Goal: Obtain resource: Download file/media

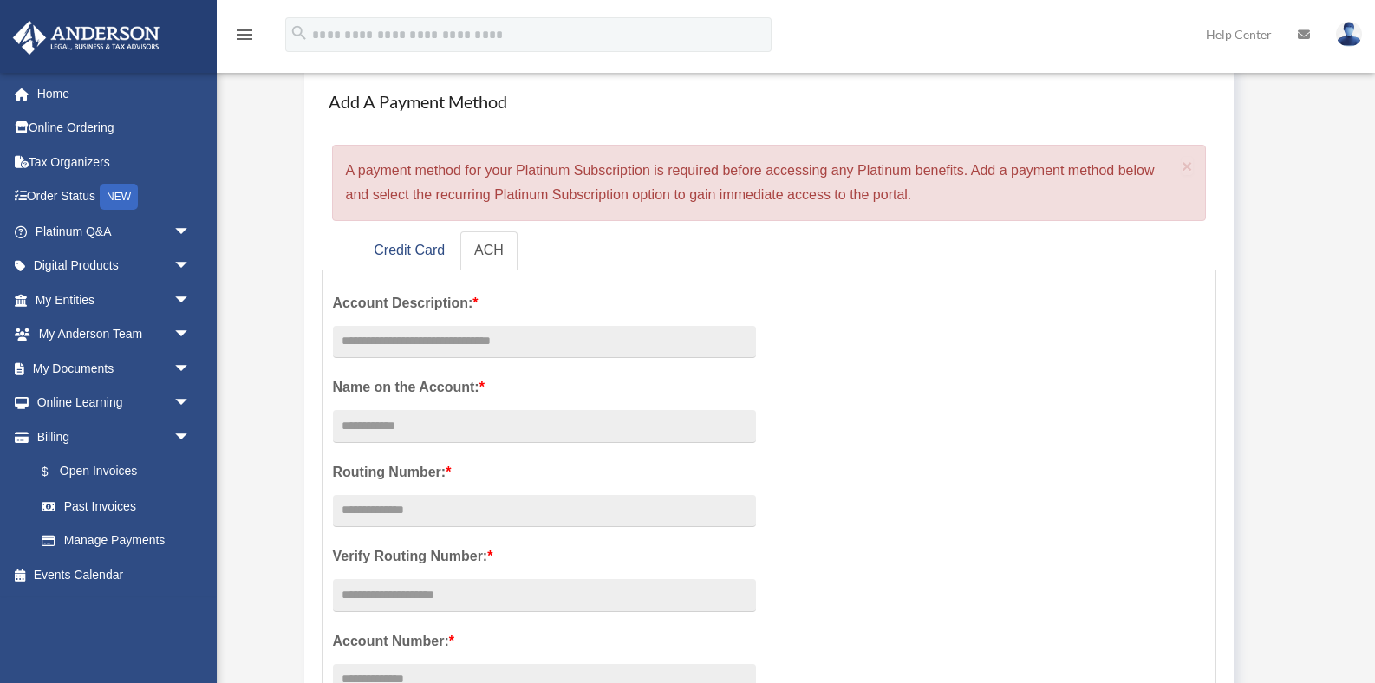
scroll to position [101, 0]
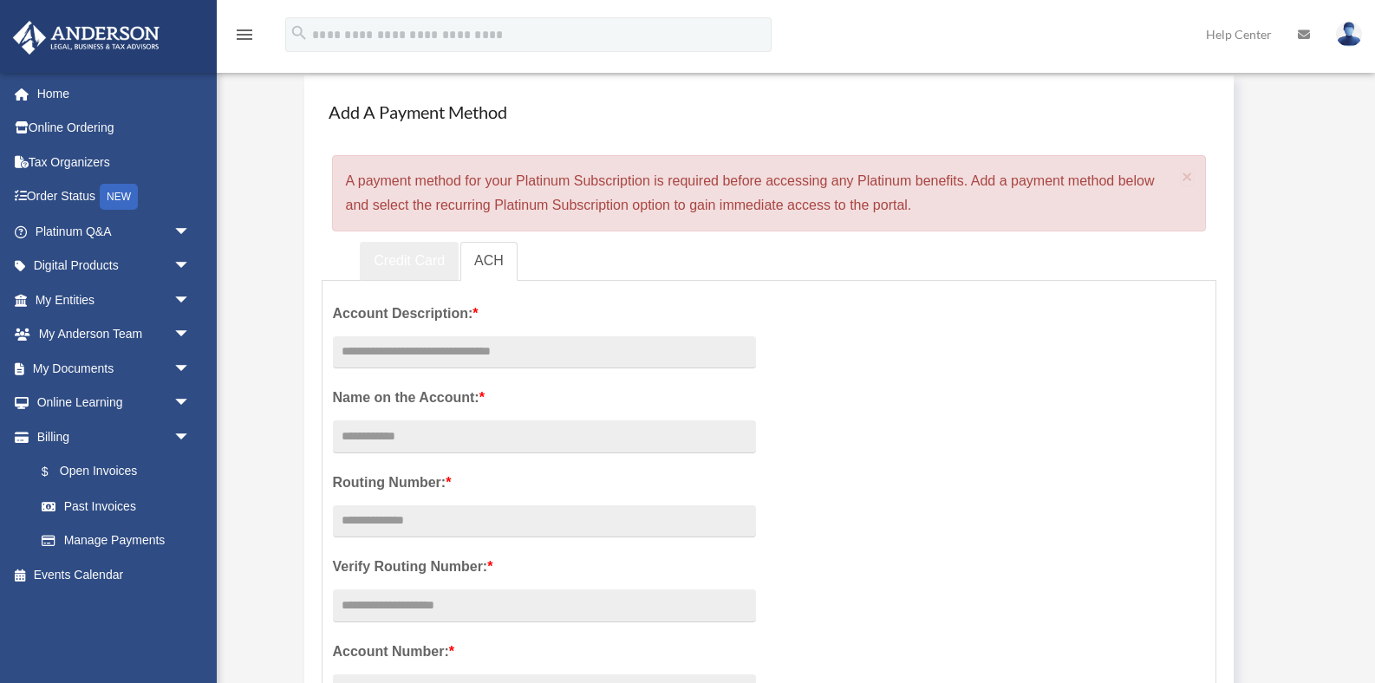
click at [409, 257] on link "Credit Card" at bounding box center [409, 261] width 99 height 39
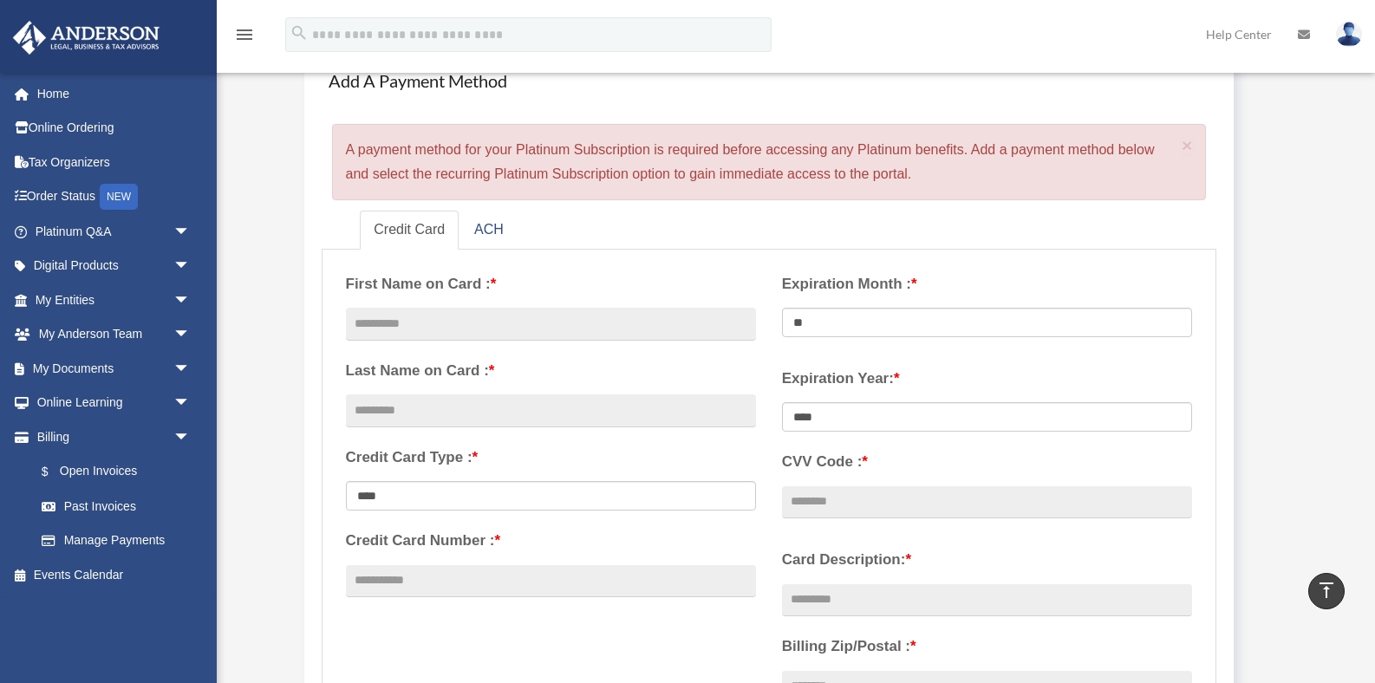
scroll to position [0, 0]
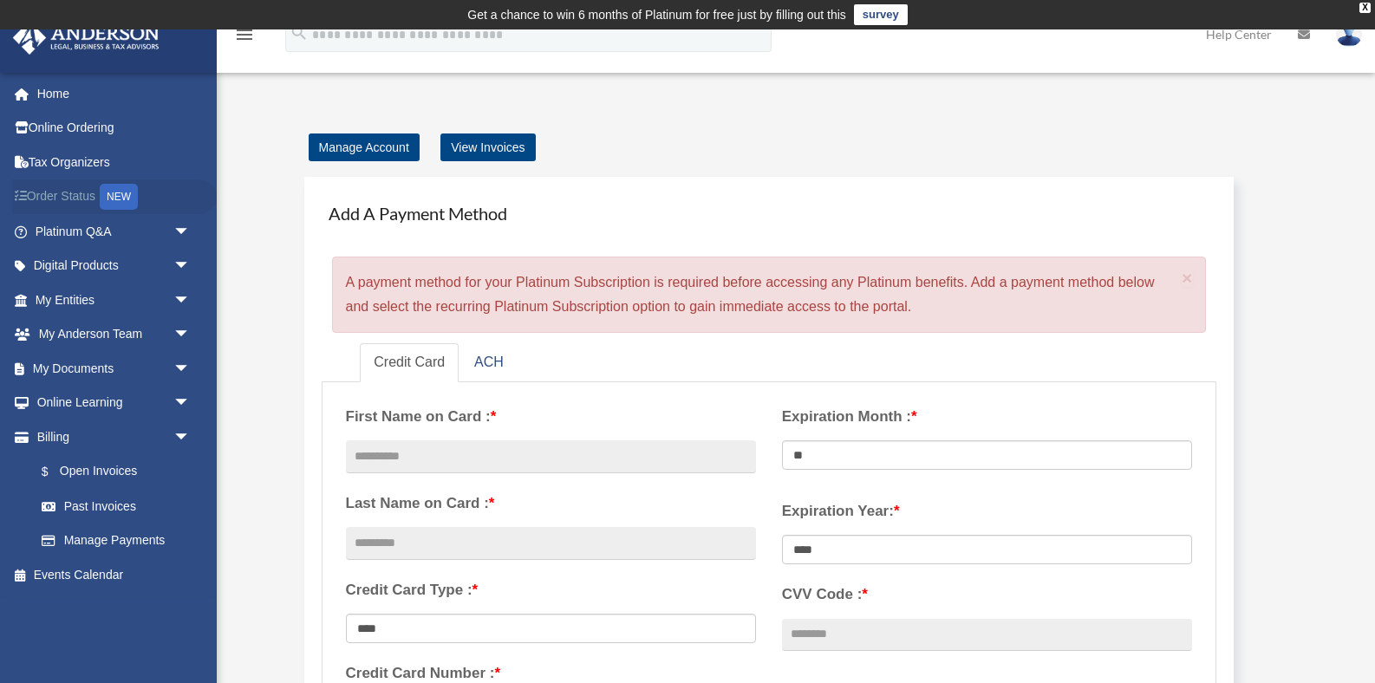
click at [55, 197] on link "Order Status NEW" at bounding box center [114, 197] width 205 height 36
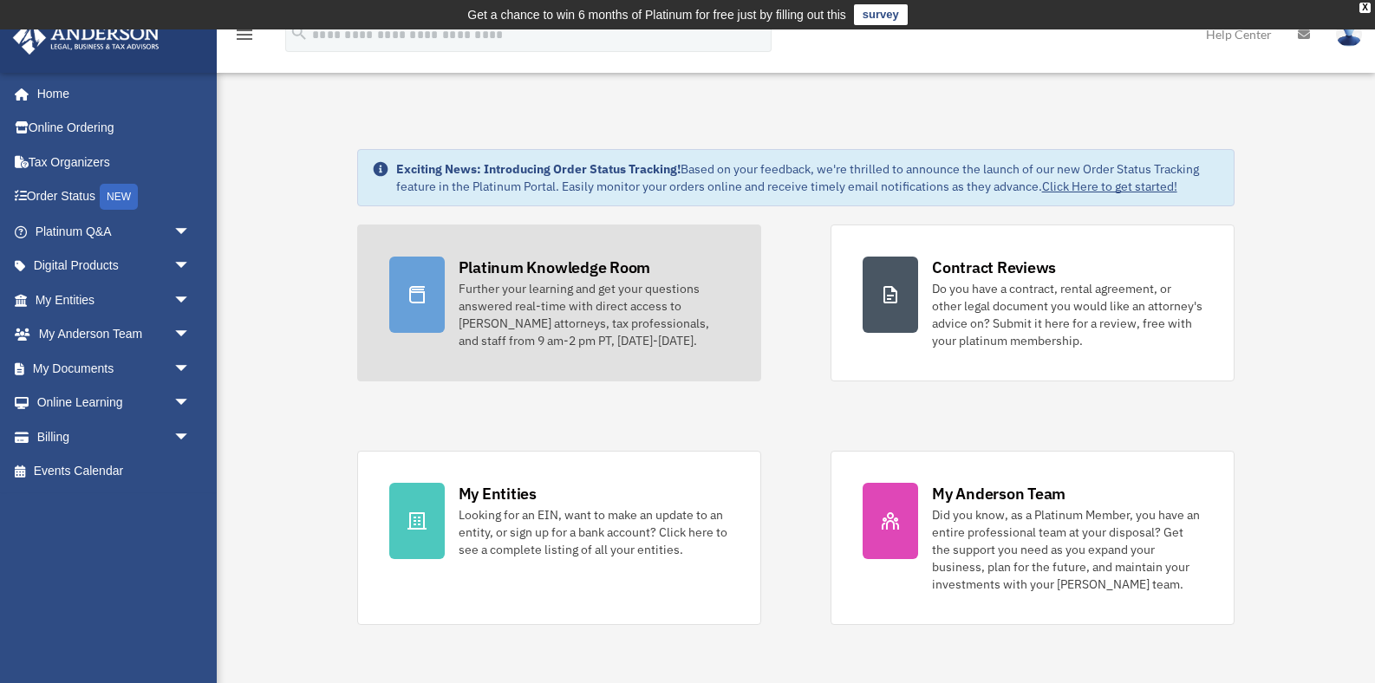
click at [495, 277] on div "Platinum Knowledge Room" at bounding box center [555, 268] width 192 height 22
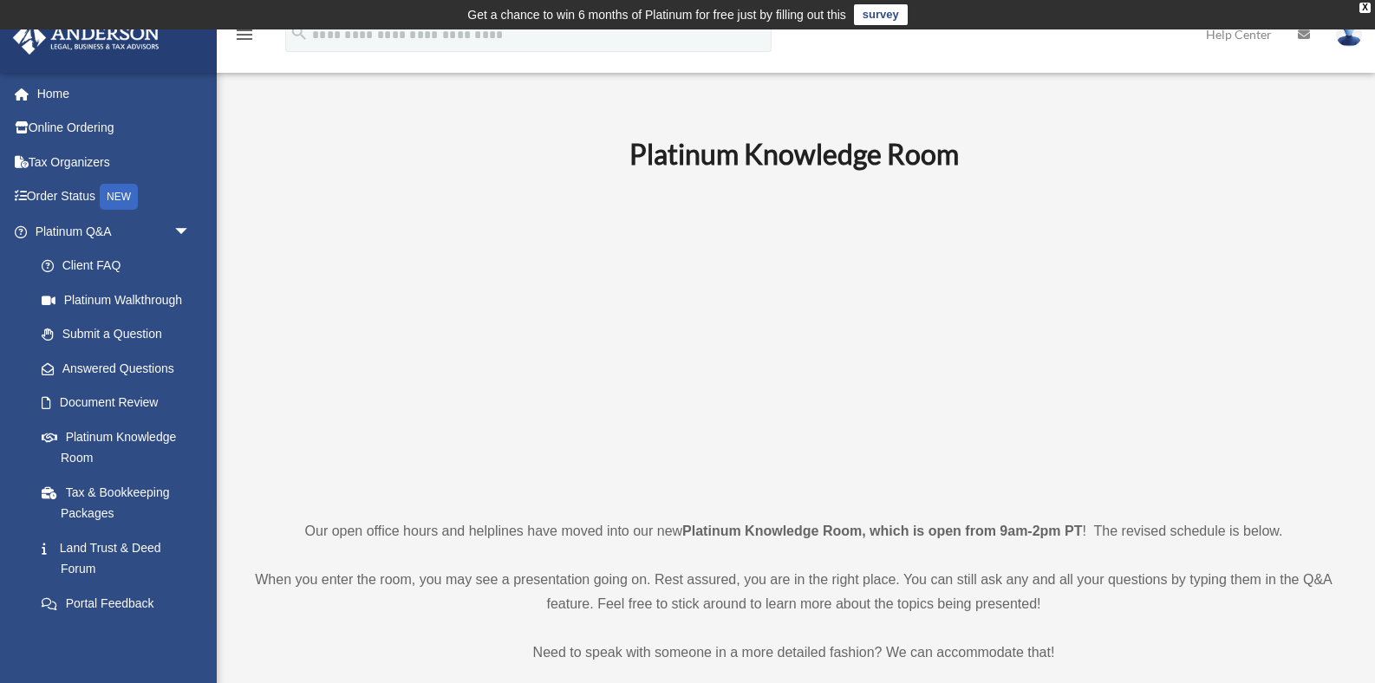
drag, startPoint x: 405, startPoint y: 261, endPoint x: 406, endPoint y: 374, distance: 113.6
click at [405, 369] on p at bounding box center [793, 344] width 1093 height 301
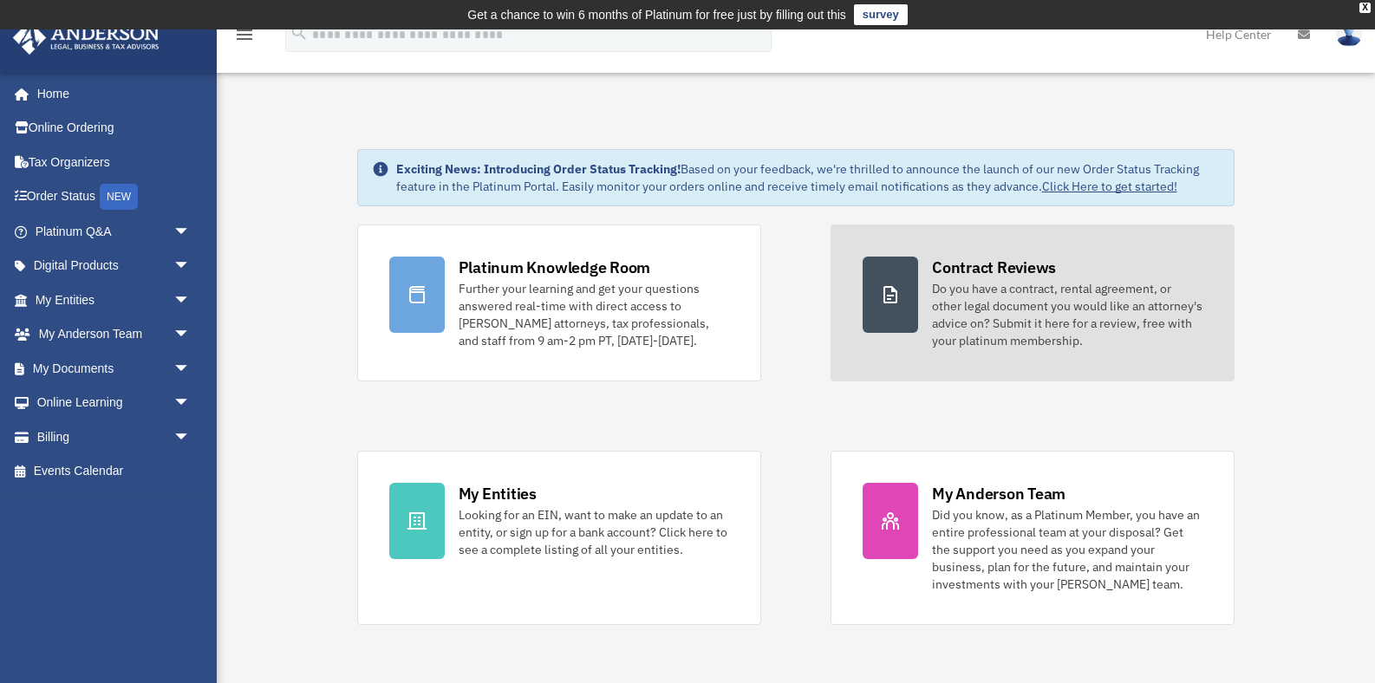
click at [1012, 280] on div "Do you have a contract, rental agreement, or other legal document you would lik…" at bounding box center [1067, 314] width 270 height 69
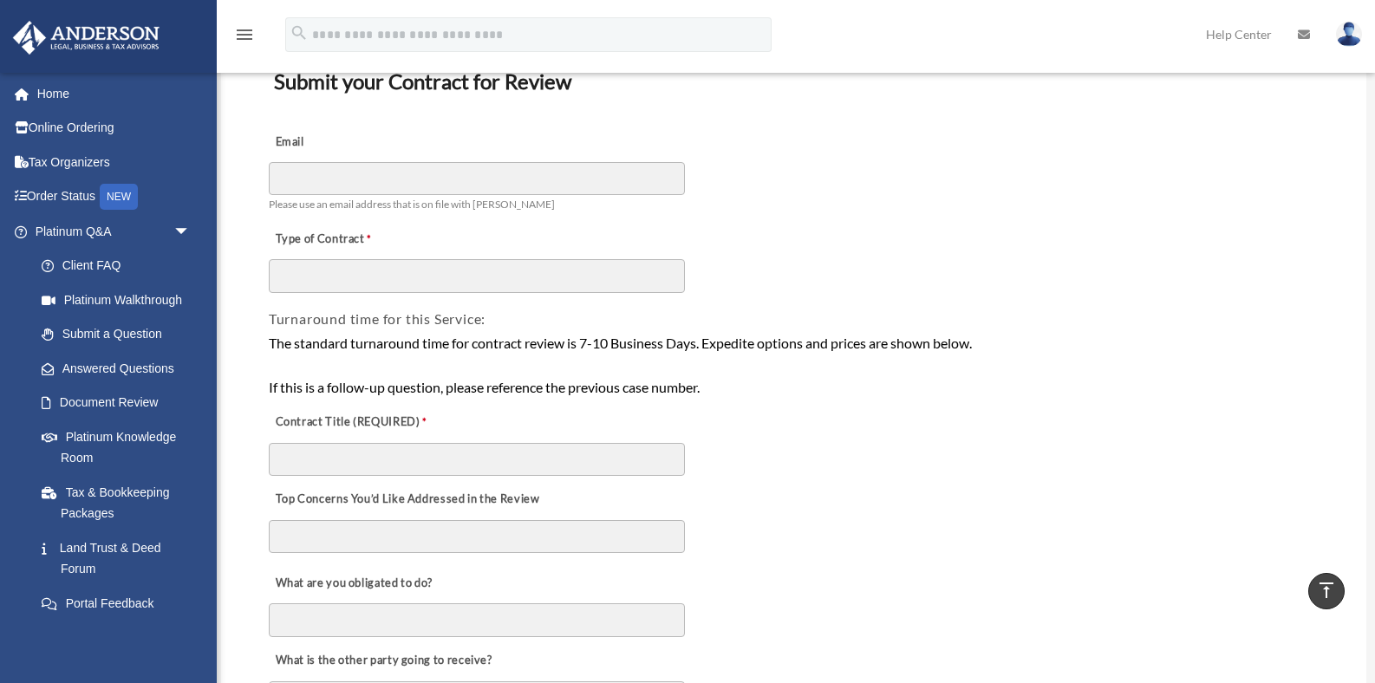
scroll to position [153, 0]
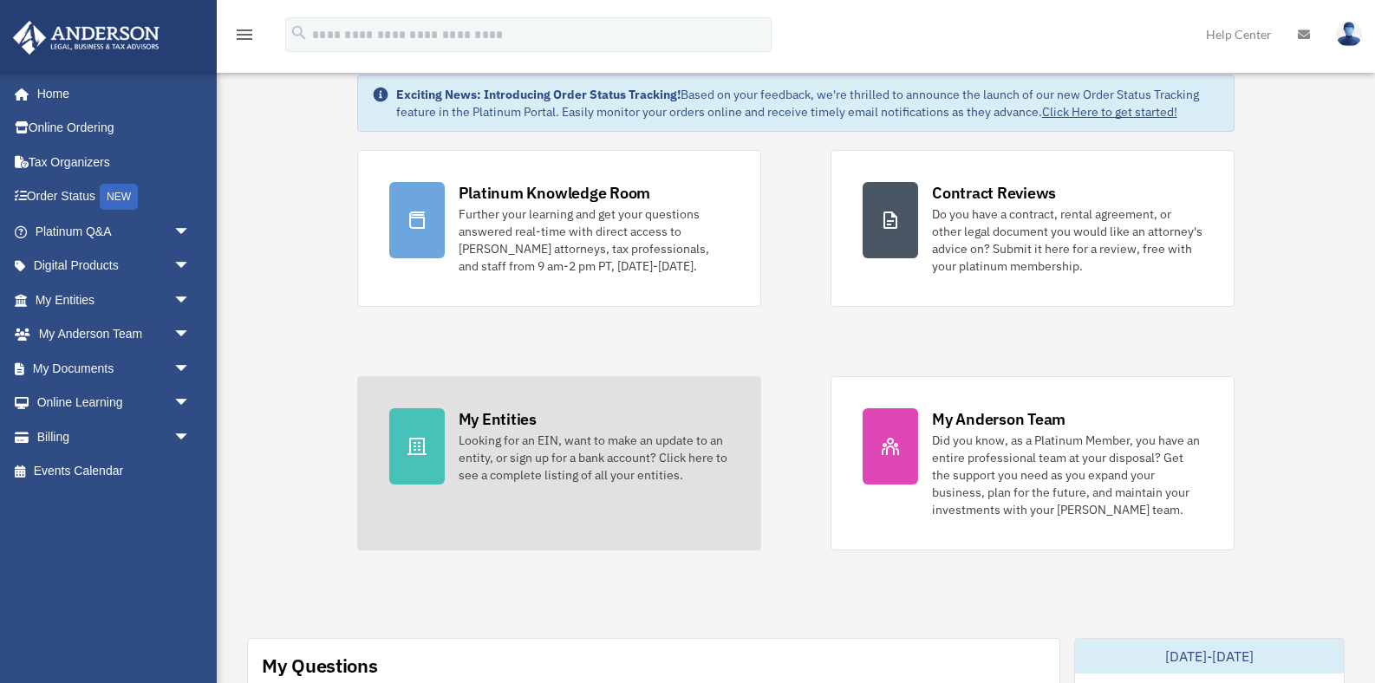
scroll to position [81, 0]
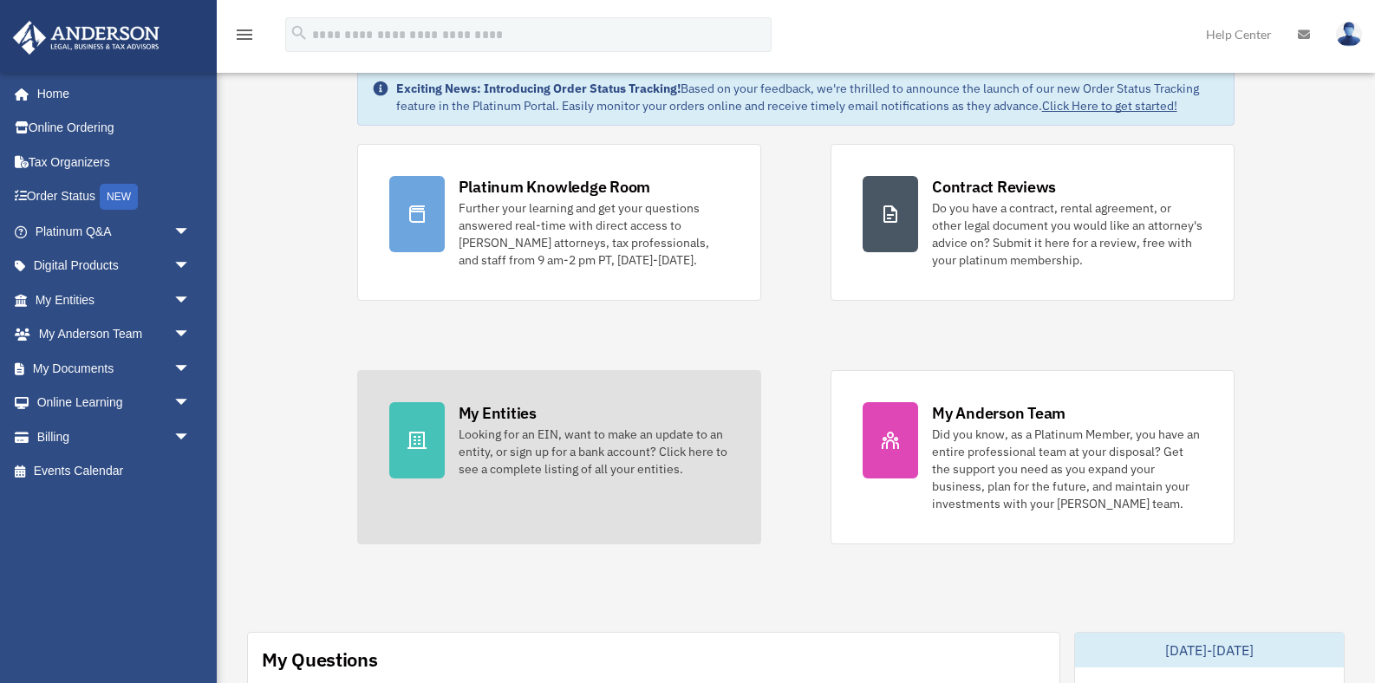
click at [545, 452] on div "Looking for an EIN, want to make an update to an entity, or sign up for a bank …" at bounding box center [594, 452] width 270 height 52
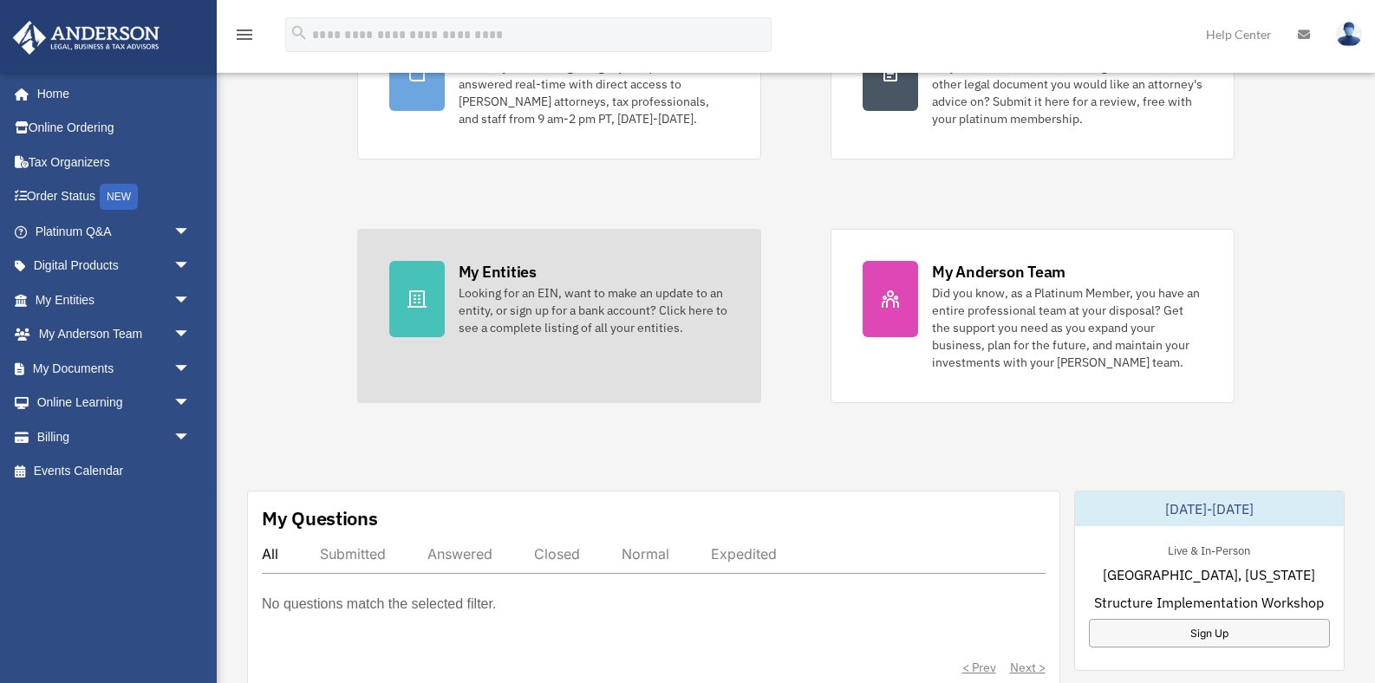
scroll to position [225, 0]
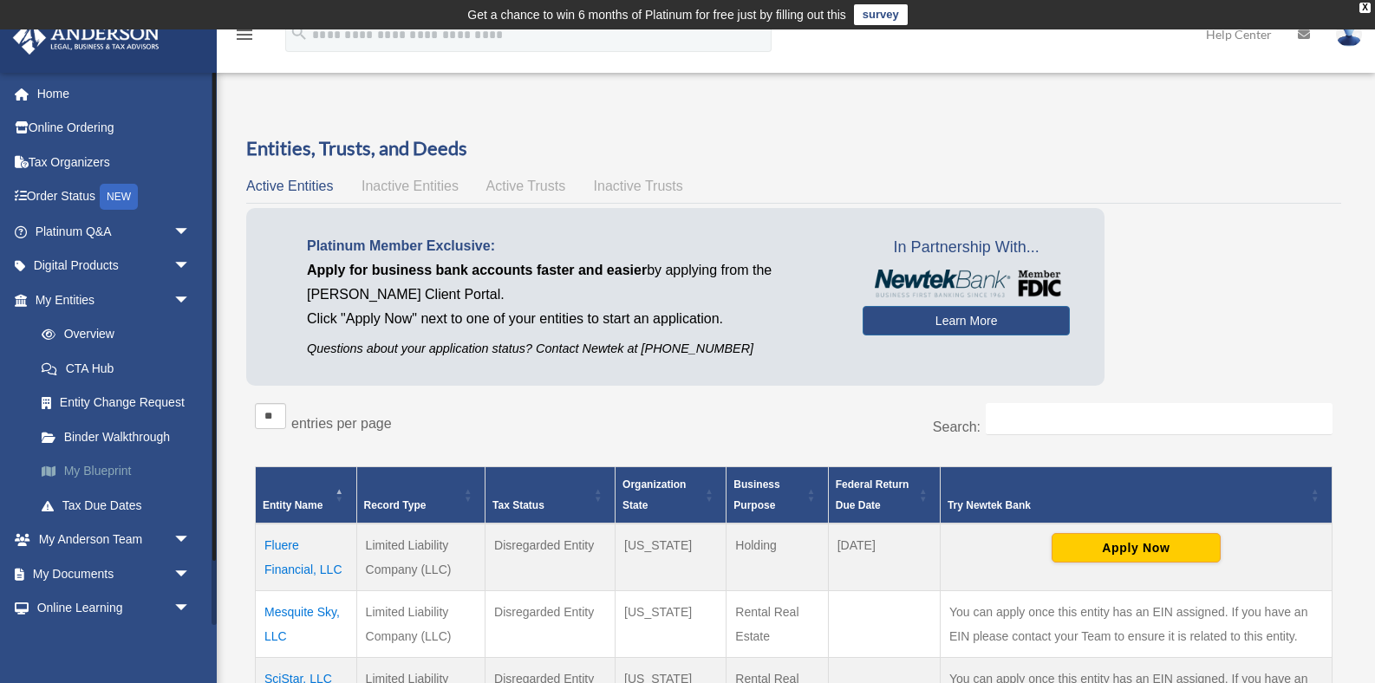
click at [85, 473] on link "My Blueprint" at bounding box center [120, 471] width 192 height 35
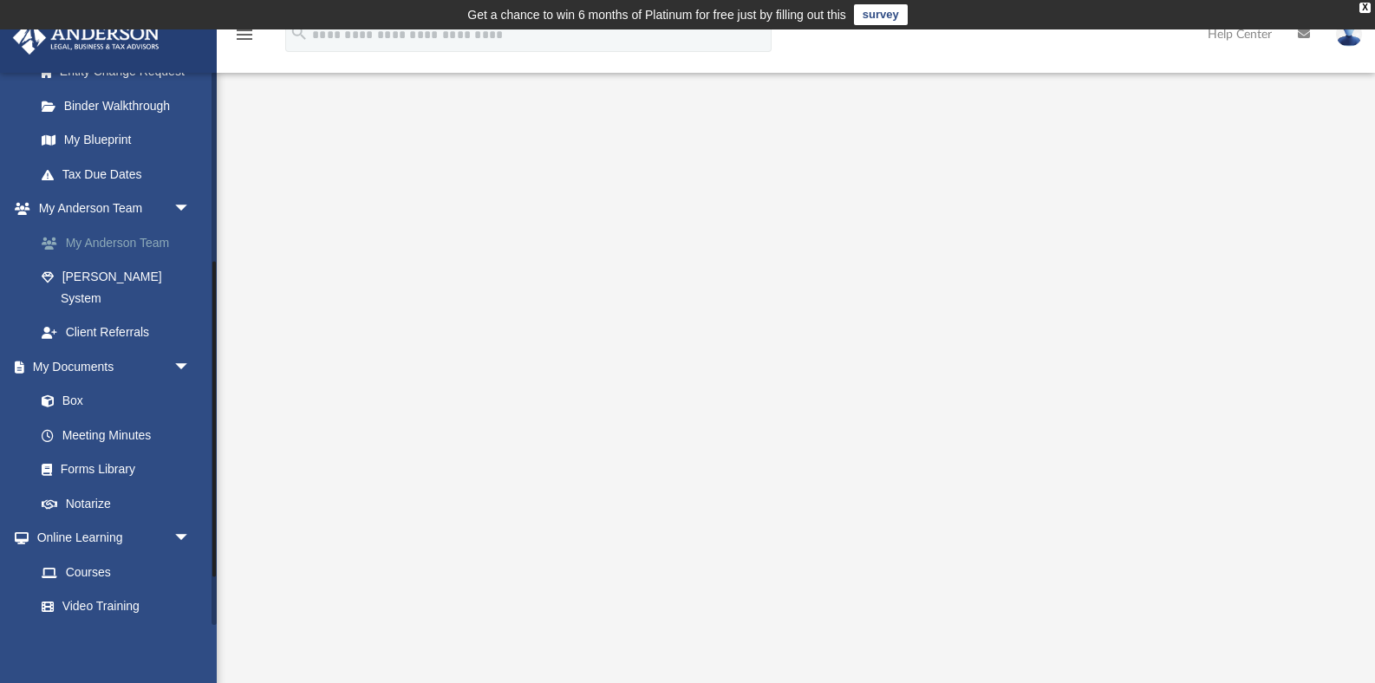
scroll to position [356, 0]
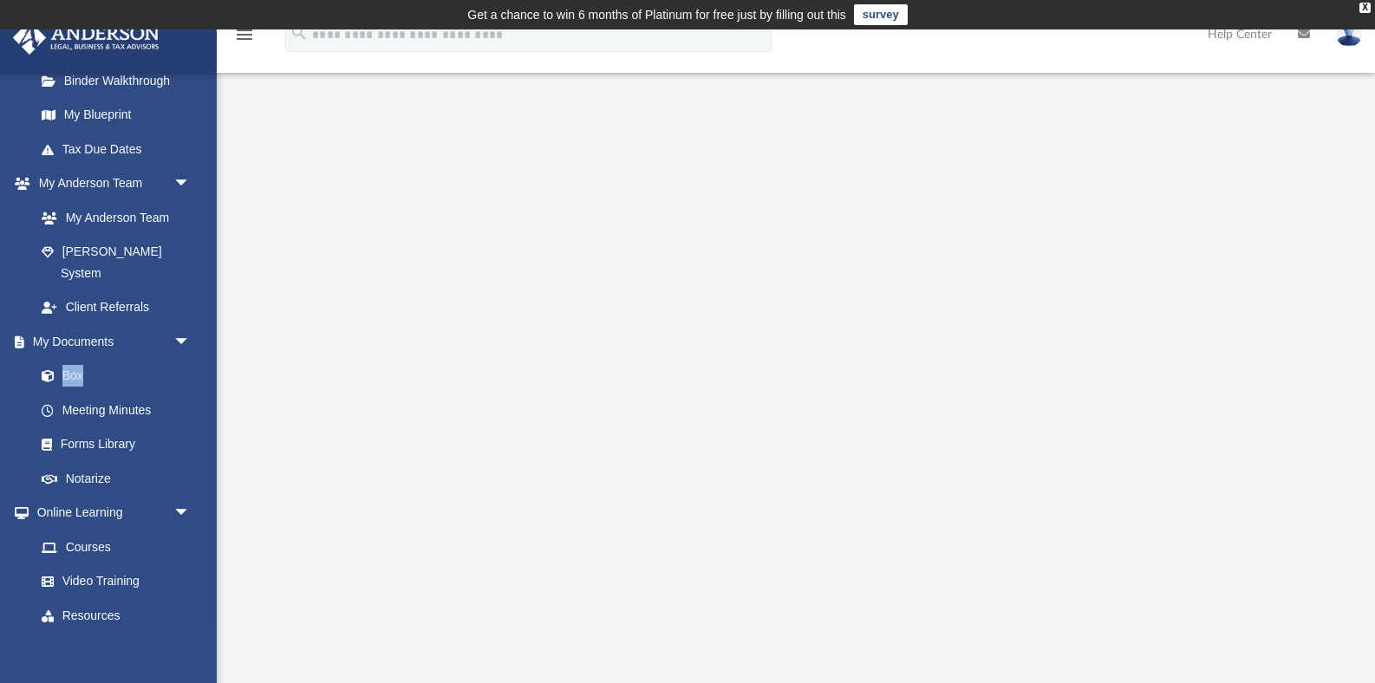
drag, startPoint x: 73, startPoint y: 357, endPoint x: 631, endPoint y: 33, distance: 645.6
click at [631, 33] on div "menu search Site Menu add steven@handfam.org My Profile Reset Password Logout H…" at bounding box center [687, 458] width 1375 height 858
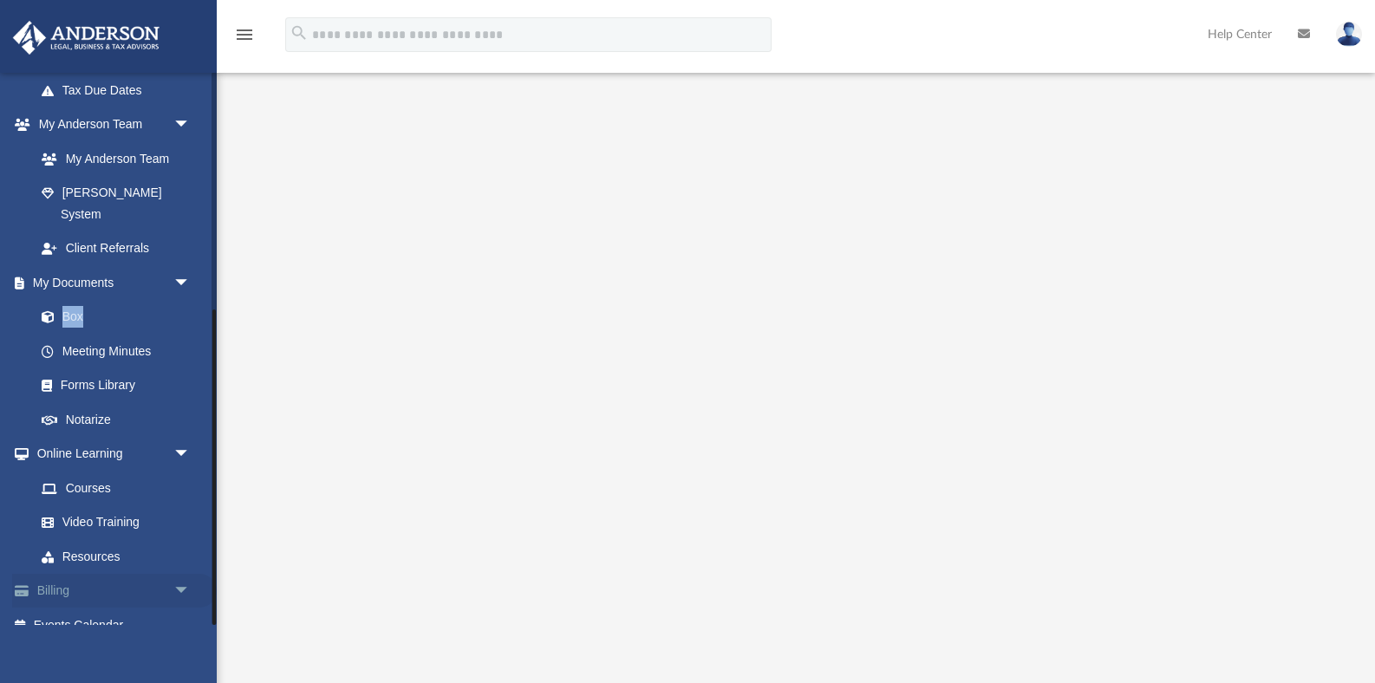
scroll to position [54, 0]
click at [89, 471] on link "Courses" at bounding box center [120, 488] width 192 height 35
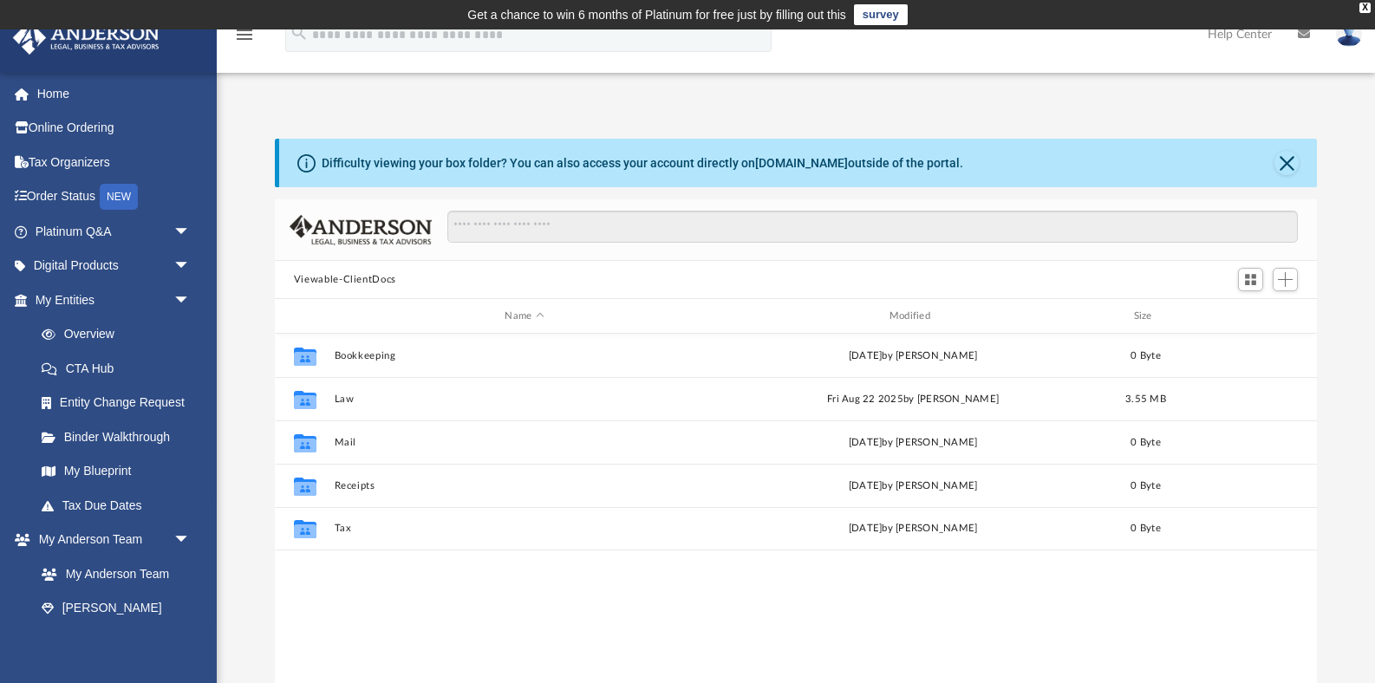
scroll to position [394, 1042]
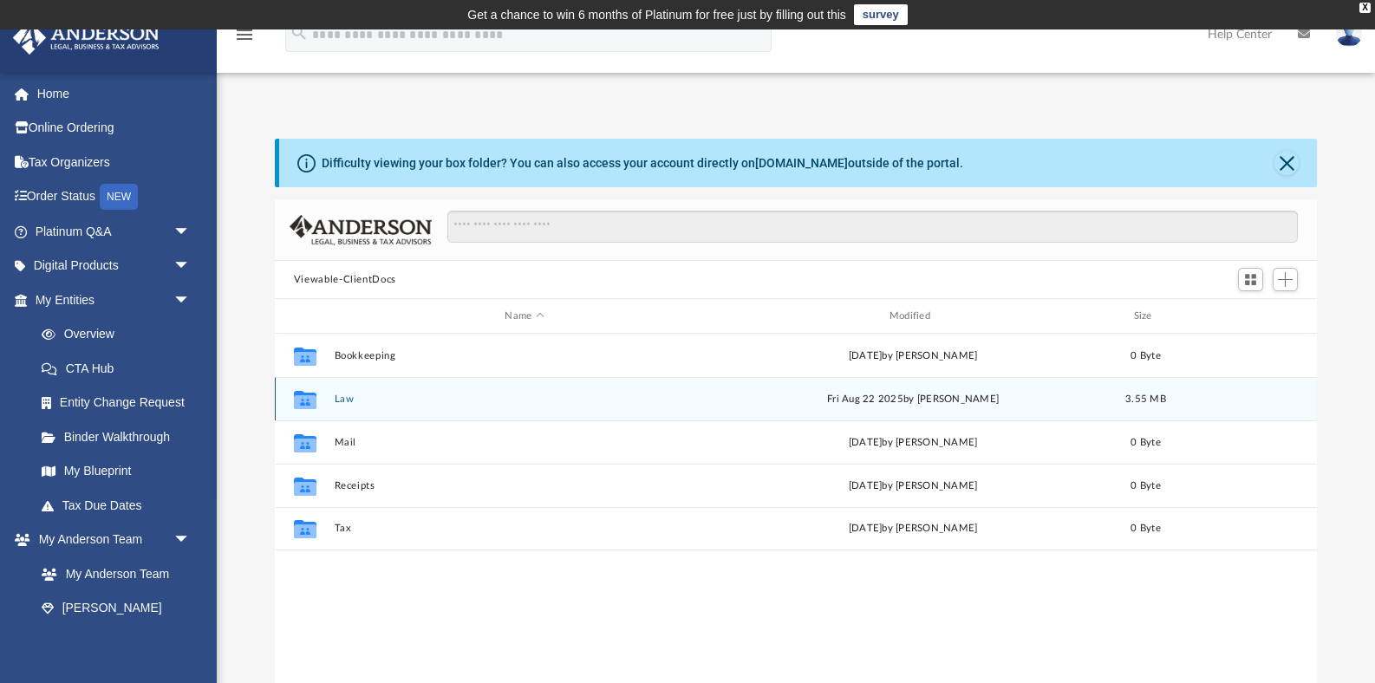
click at [307, 395] on icon "grid" at bounding box center [305, 401] width 23 height 14
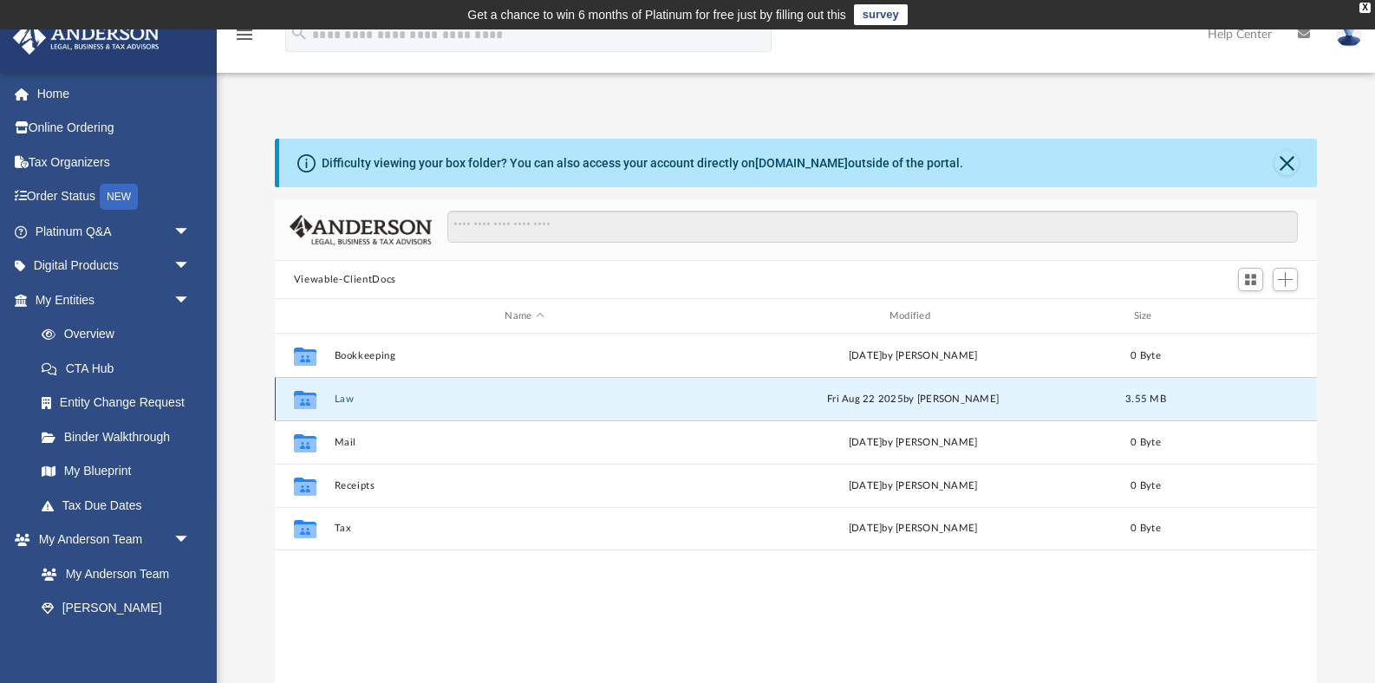
click at [307, 395] on icon "grid" at bounding box center [305, 401] width 23 height 14
click at [342, 394] on button "Law" at bounding box center [524, 399] width 381 height 11
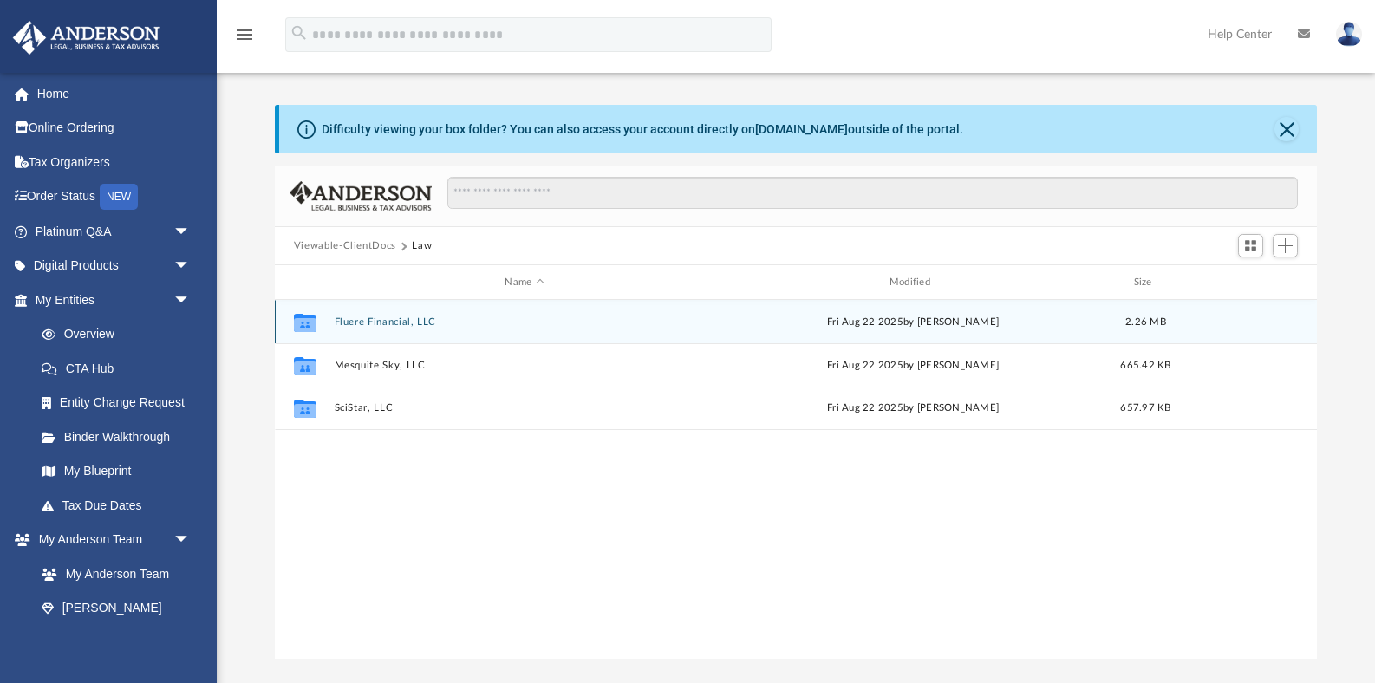
scroll to position [0, 0]
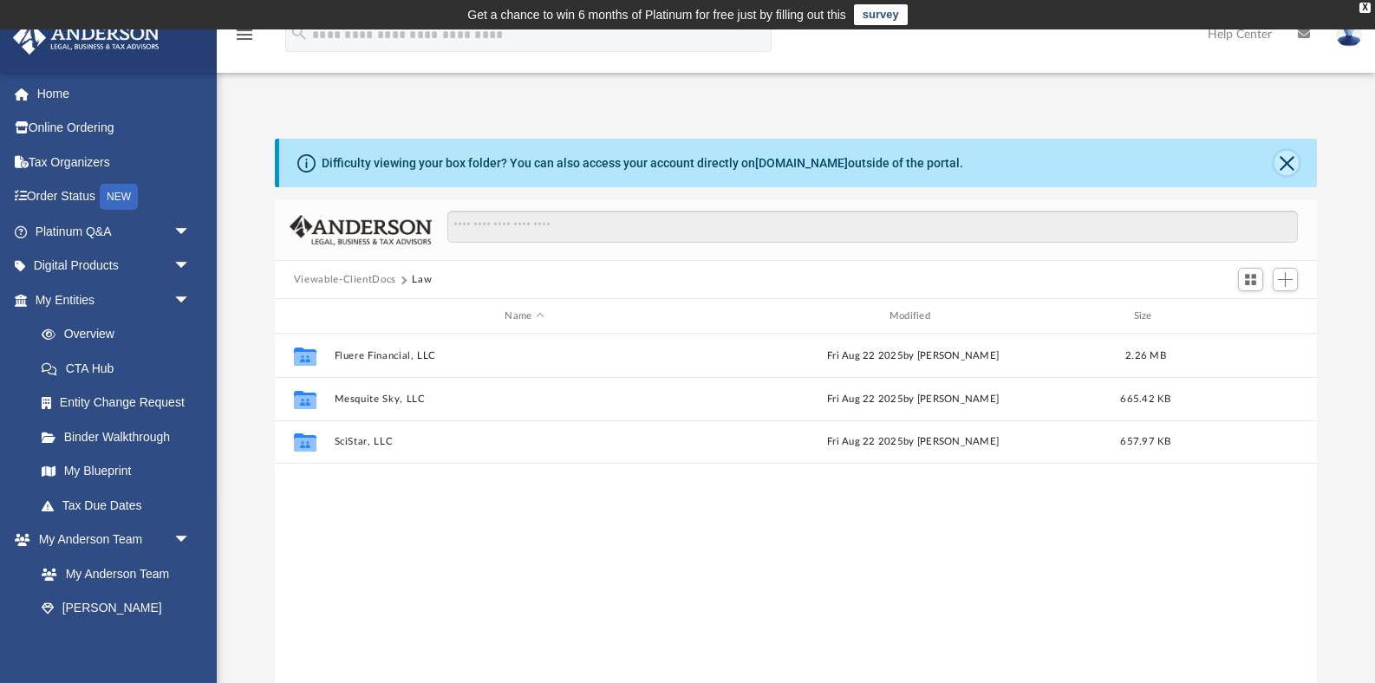
click at [1286, 162] on button "Close" at bounding box center [1286, 163] width 24 height 24
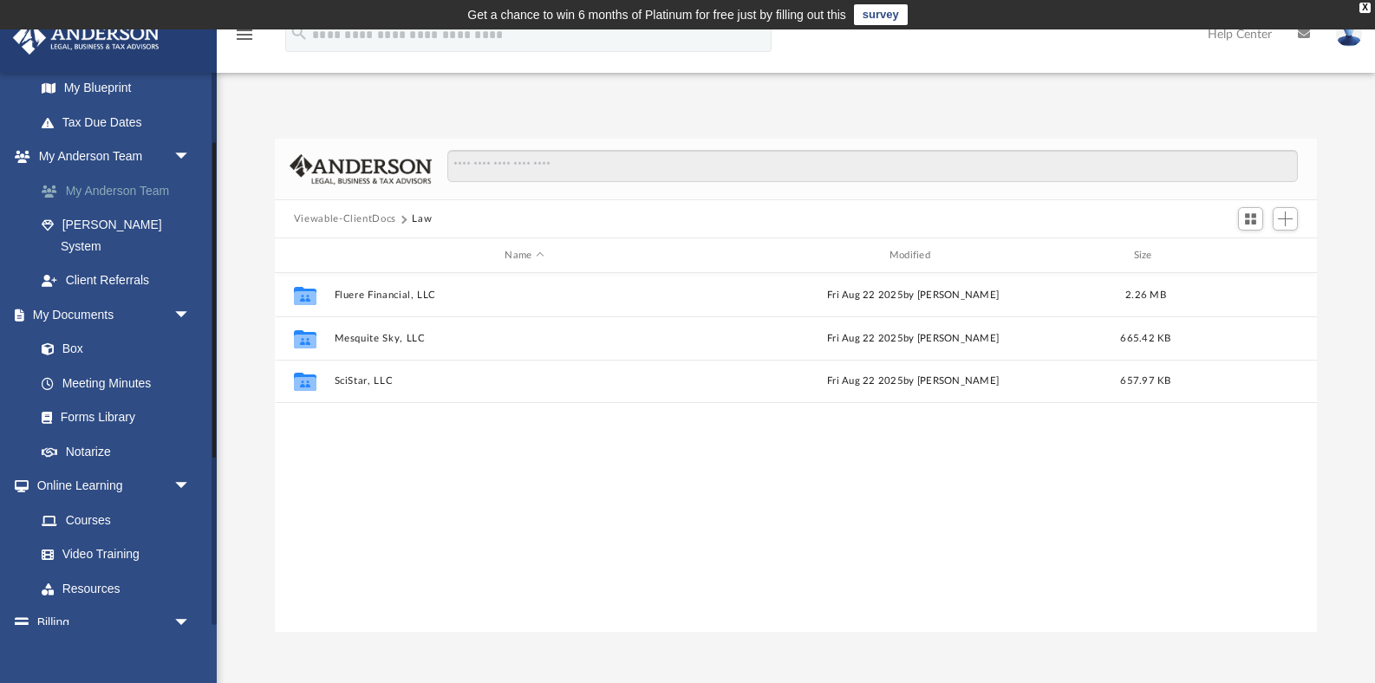
scroll to position [415, 0]
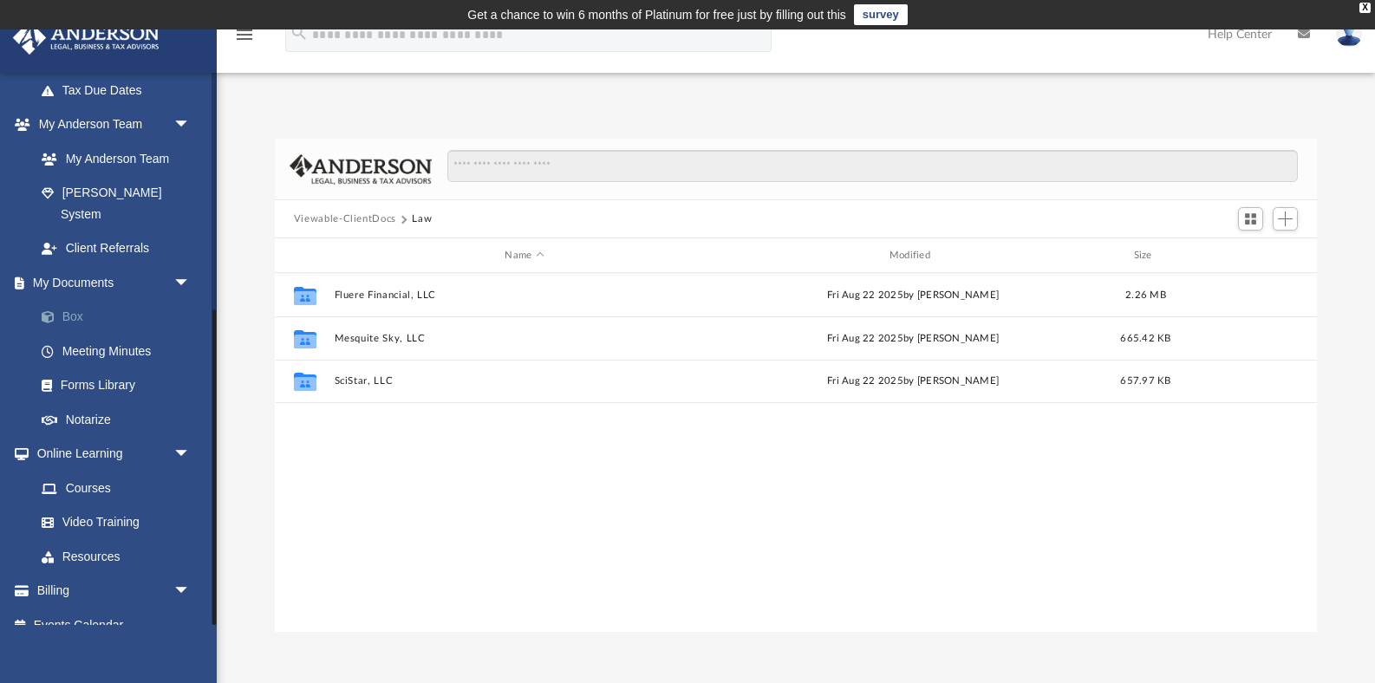
click at [73, 300] on link "Box" at bounding box center [120, 317] width 192 height 35
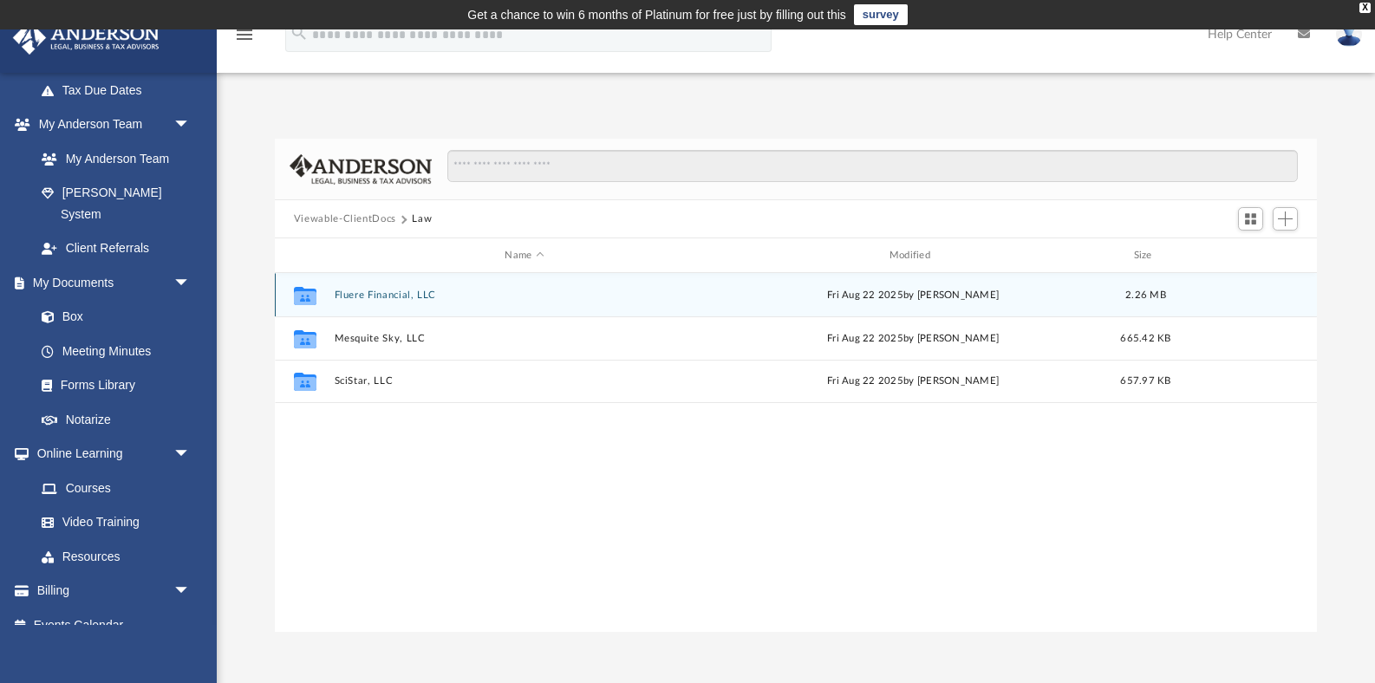
click at [351, 295] on button "Fluere Financial, LLC" at bounding box center [524, 295] width 381 height 11
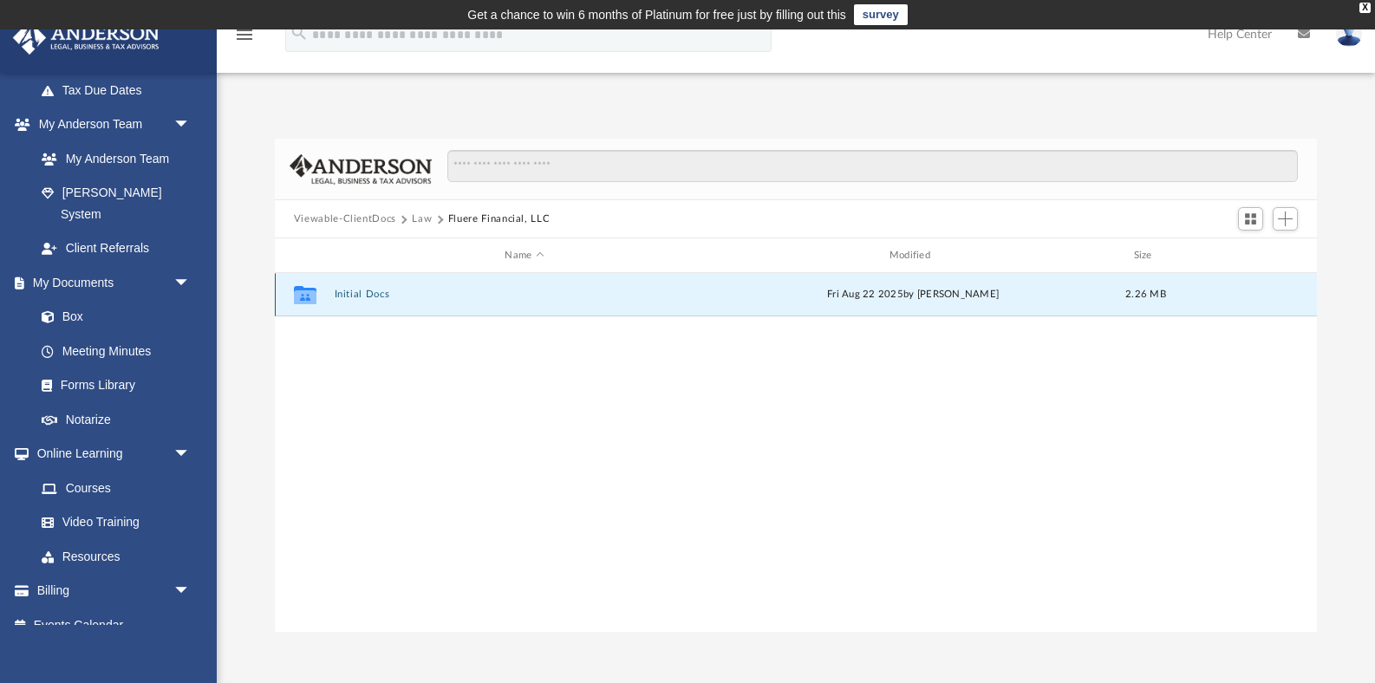
click at [351, 295] on button "Initial Docs" at bounding box center [524, 294] width 381 height 11
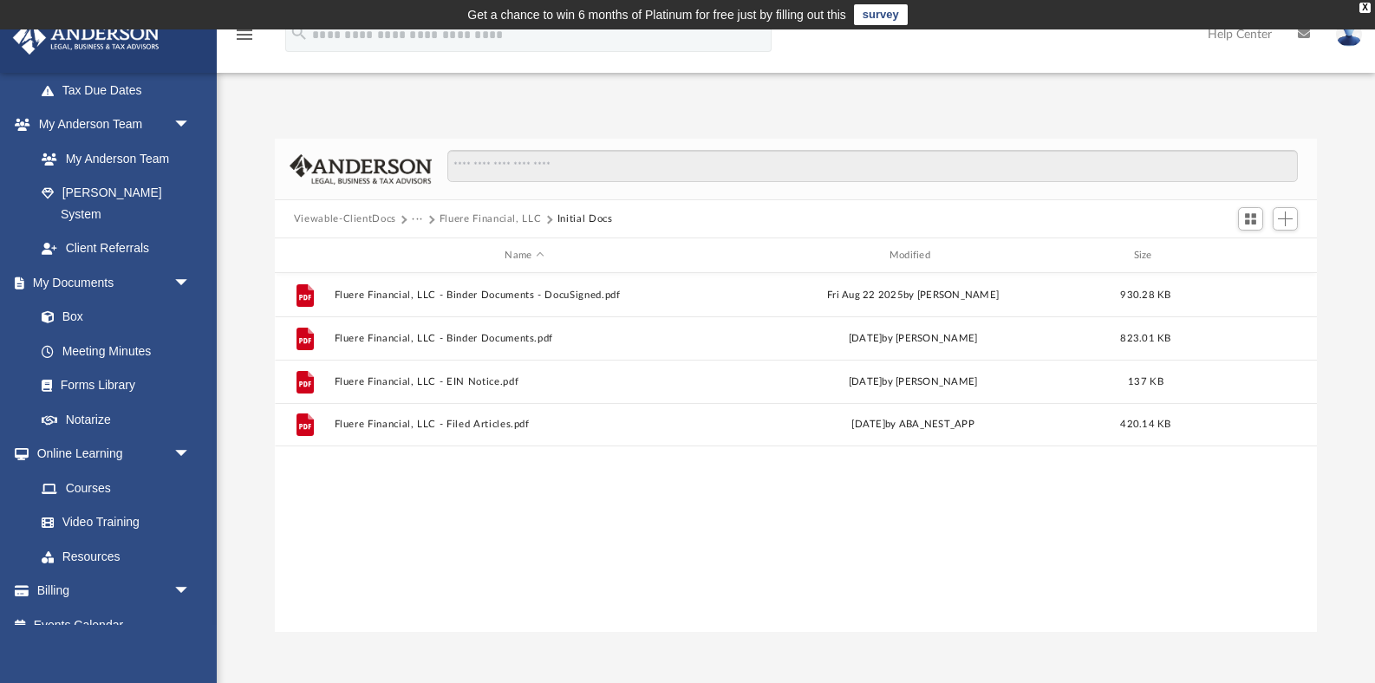
click at [367, 219] on button "Viewable-ClientDocs" at bounding box center [345, 220] width 102 height 16
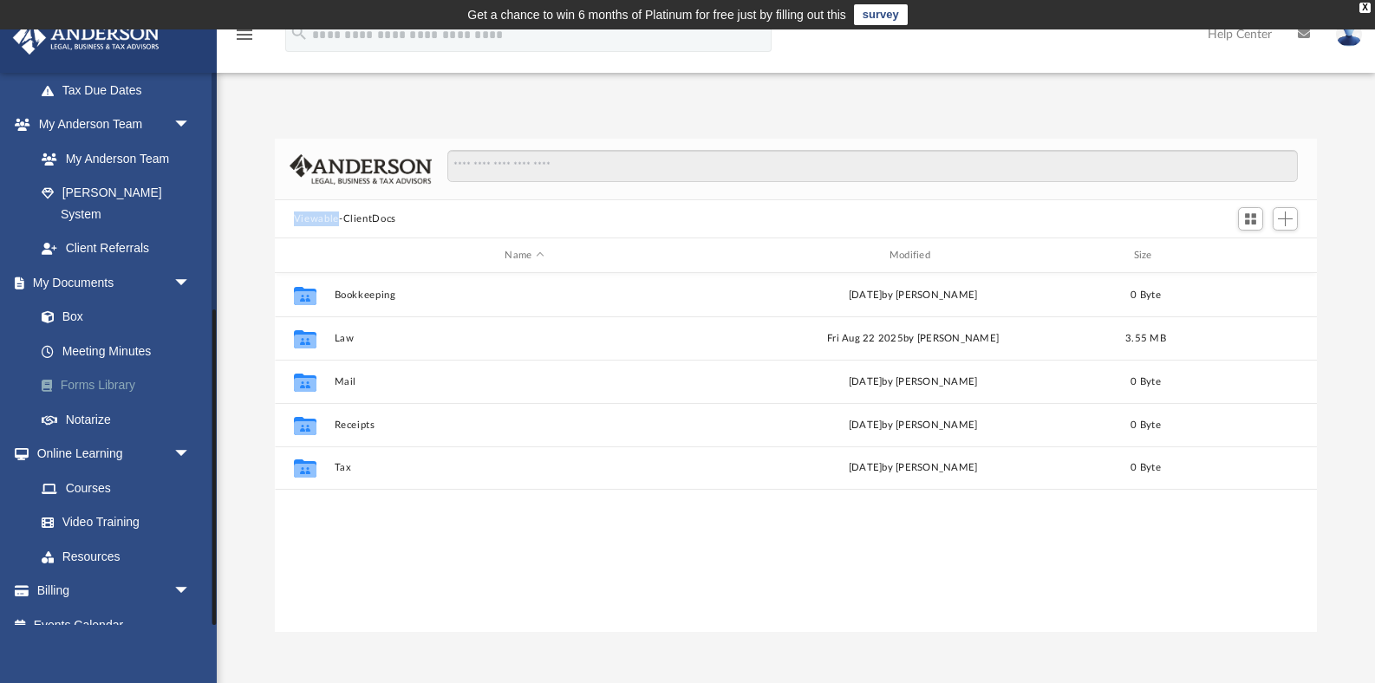
click at [88, 368] on link "Forms Library" at bounding box center [120, 385] width 192 height 35
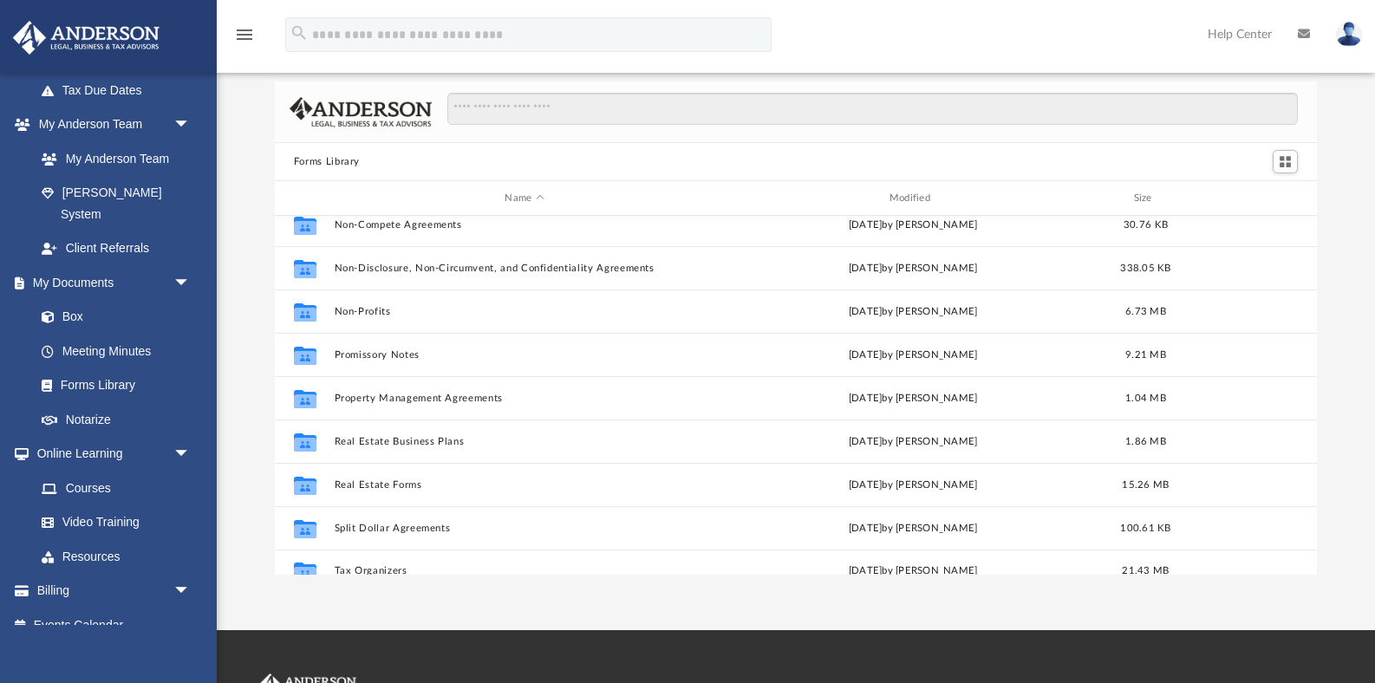
scroll to position [924, 0]
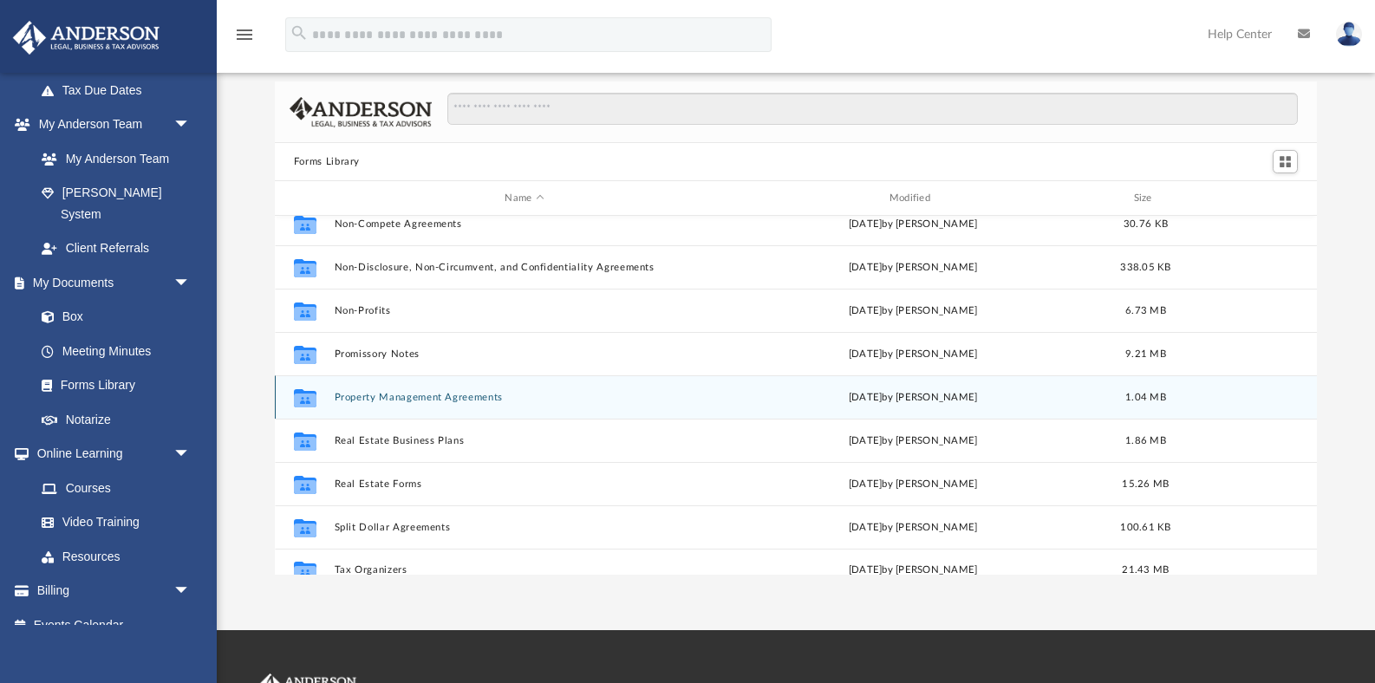
click at [421, 399] on button "Property Management Agreements" at bounding box center [524, 397] width 381 height 11
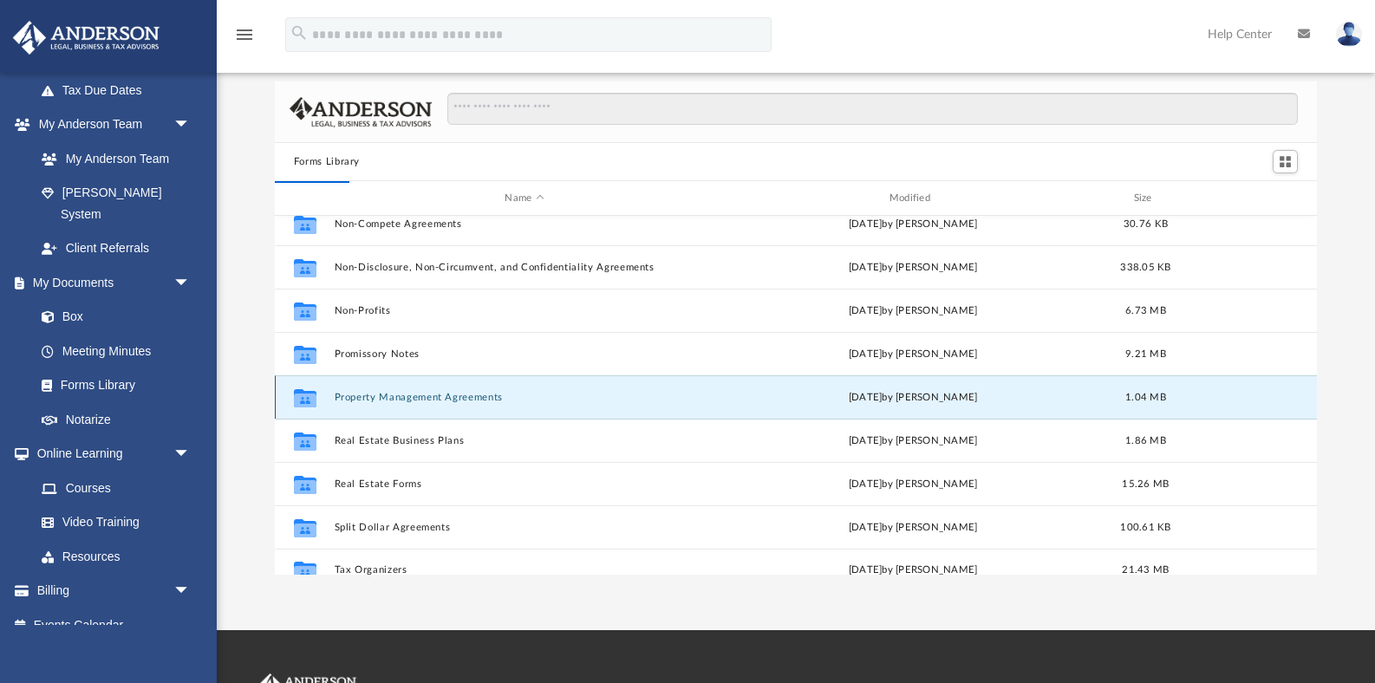
click at [421, 399] on button "Property Management Agreements" at bounding box center [524, 397] width 381 height 11
click at [301, 396] on icon "grid" at bounding box center [305, 400] width 23 height 14
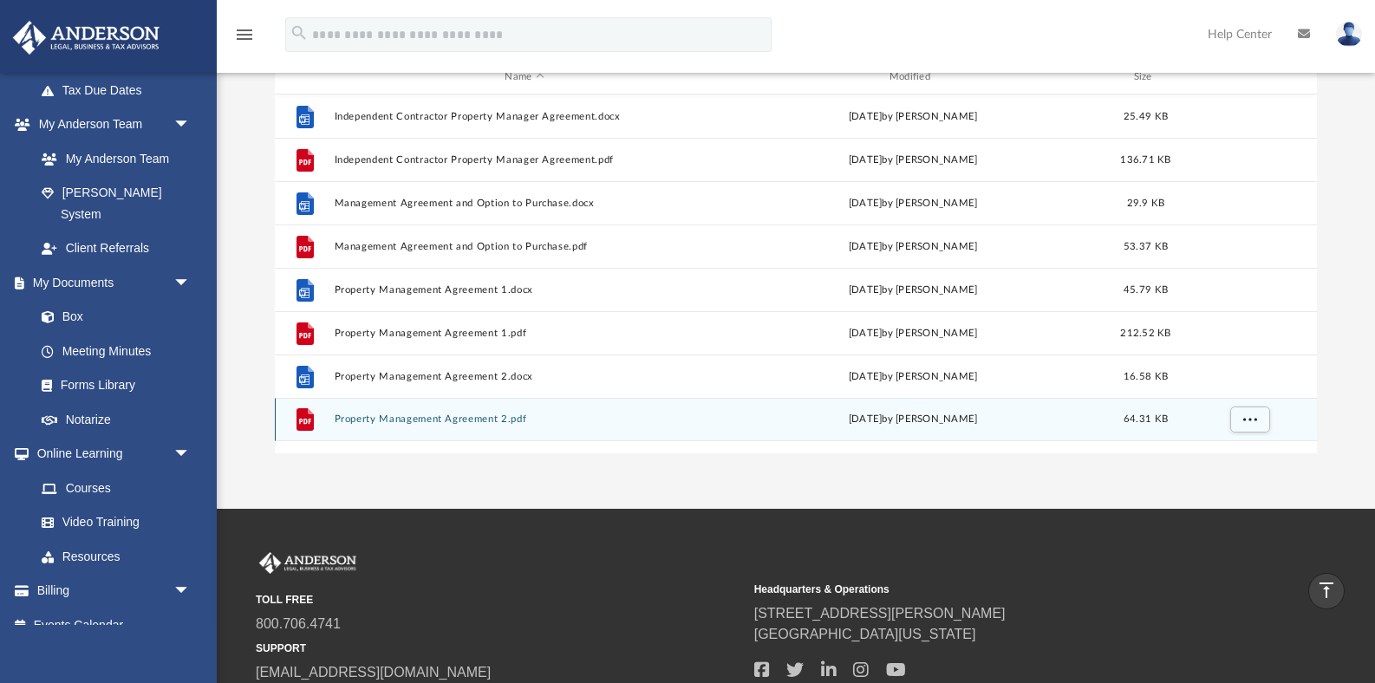
scroll to position [0, 0]
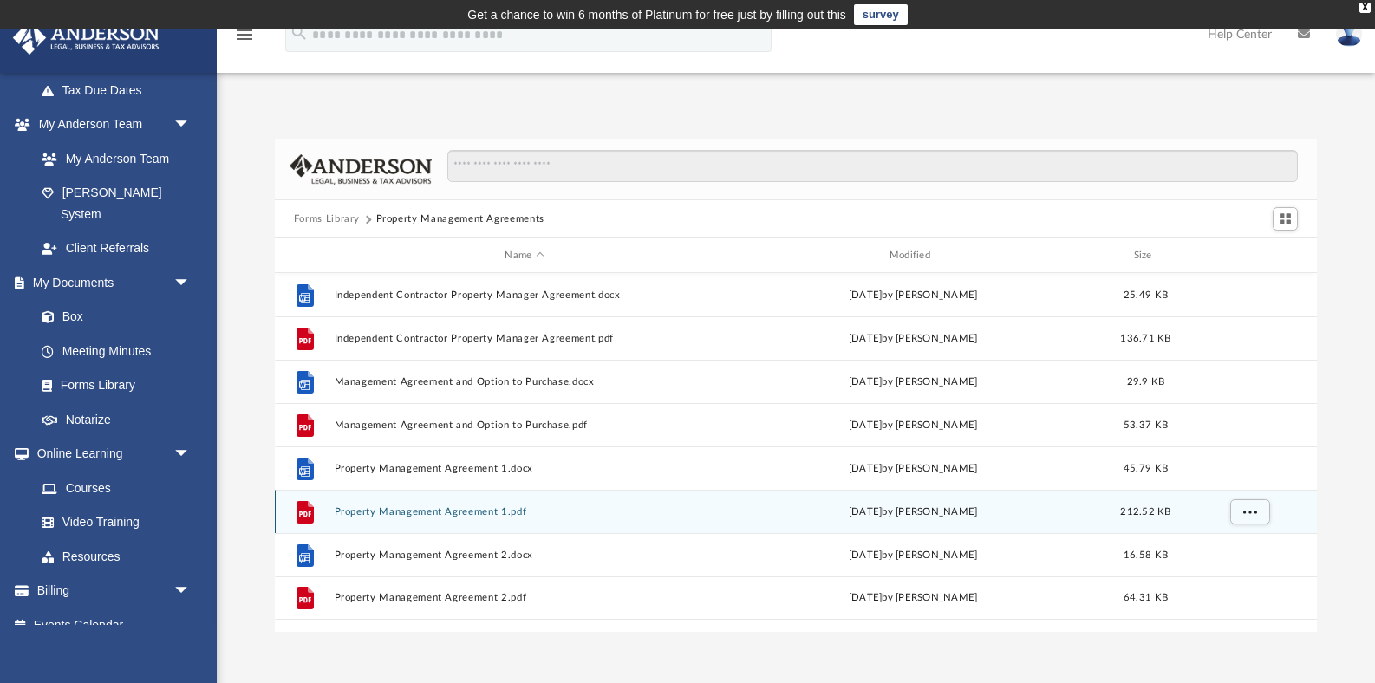
click at [302, 511] on icon "grid" at bounding box center [305, 513] width 12 height 5
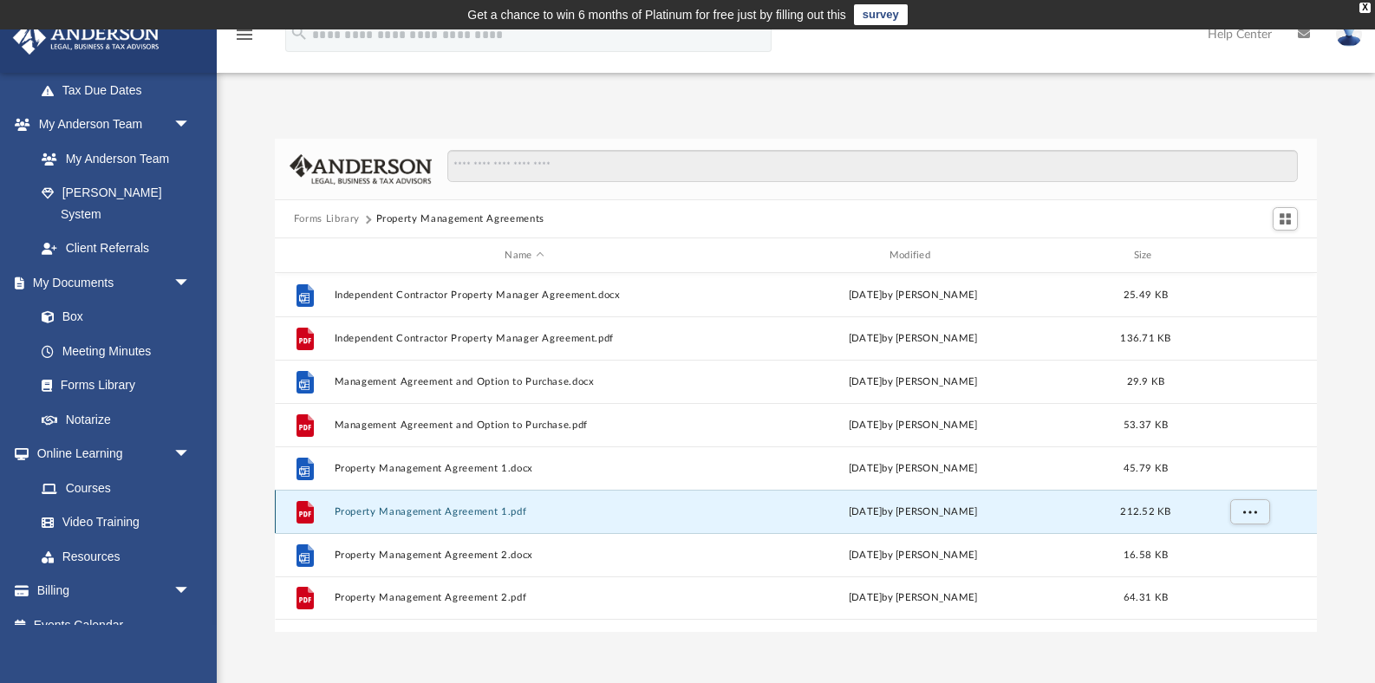
click at [303, 503] on icon "grid" at bounding box center [304, 511] width 17 height 23
click at [358, 512] on button "Property Management Agreement 1.pdf" at bounding box center [524, 511] width 381 height 11
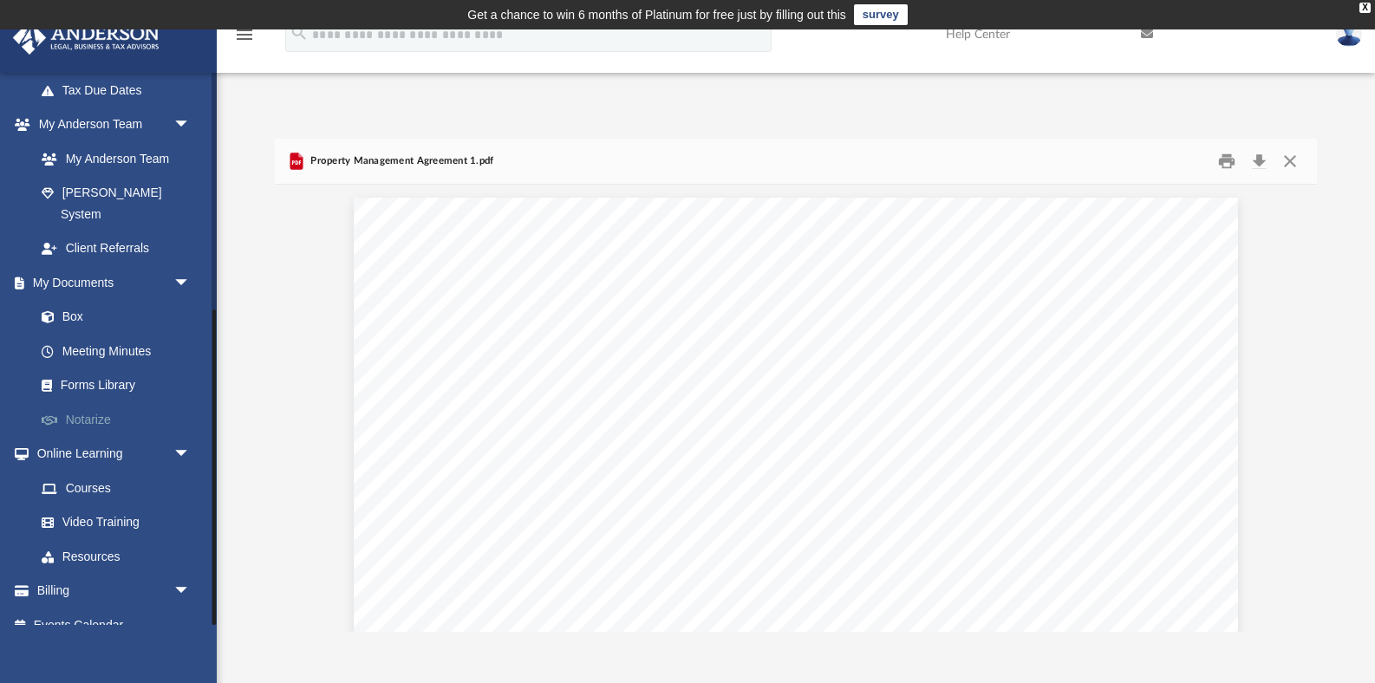
click at [91, 402] on link "Notarize" at bounding box center [120, 419] width 192 height 35
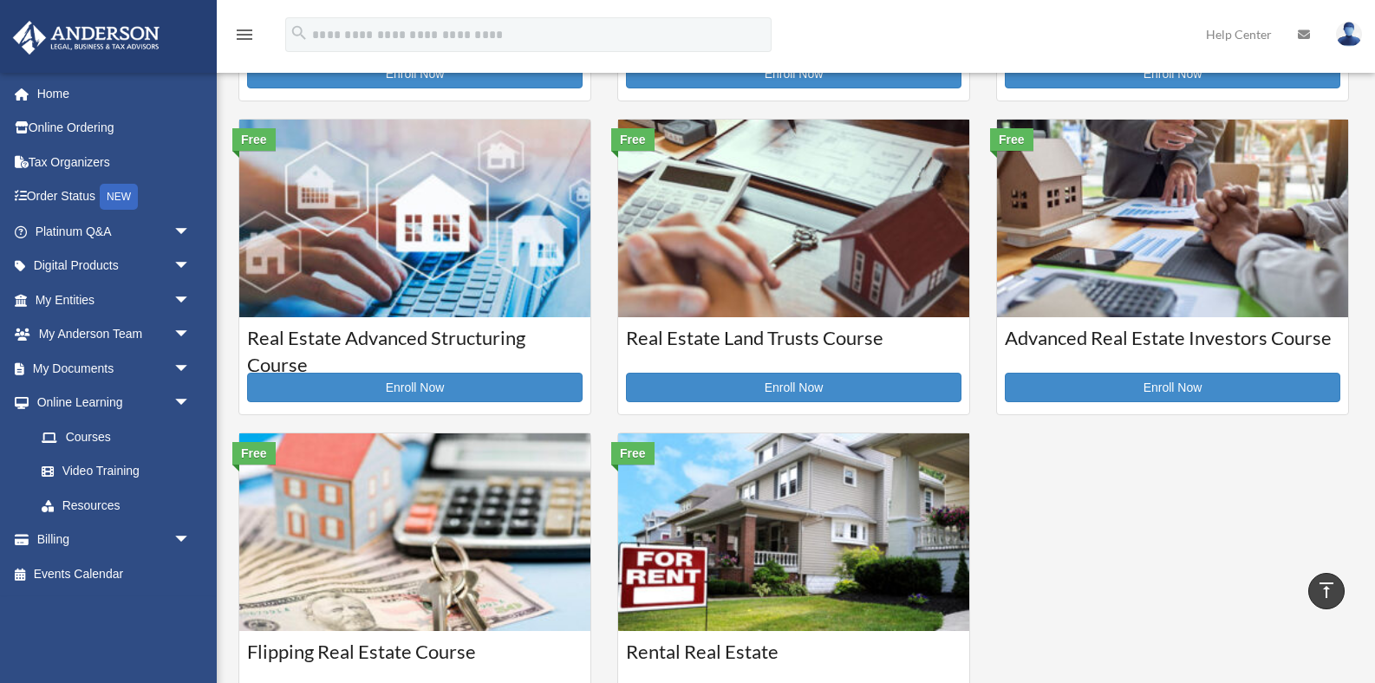
scroll to position [278, 0]
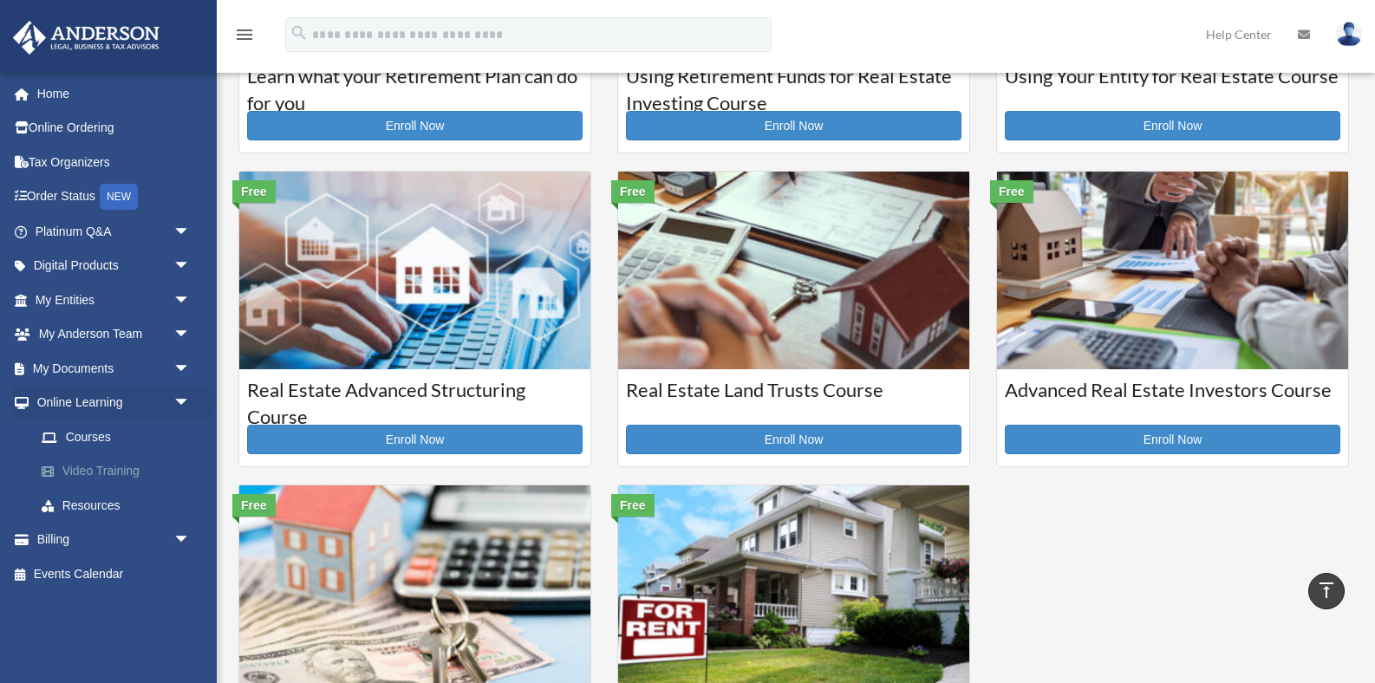
click at [112, 476] on link "Video Training" at bounding box center [120, 471] width 192 height 35
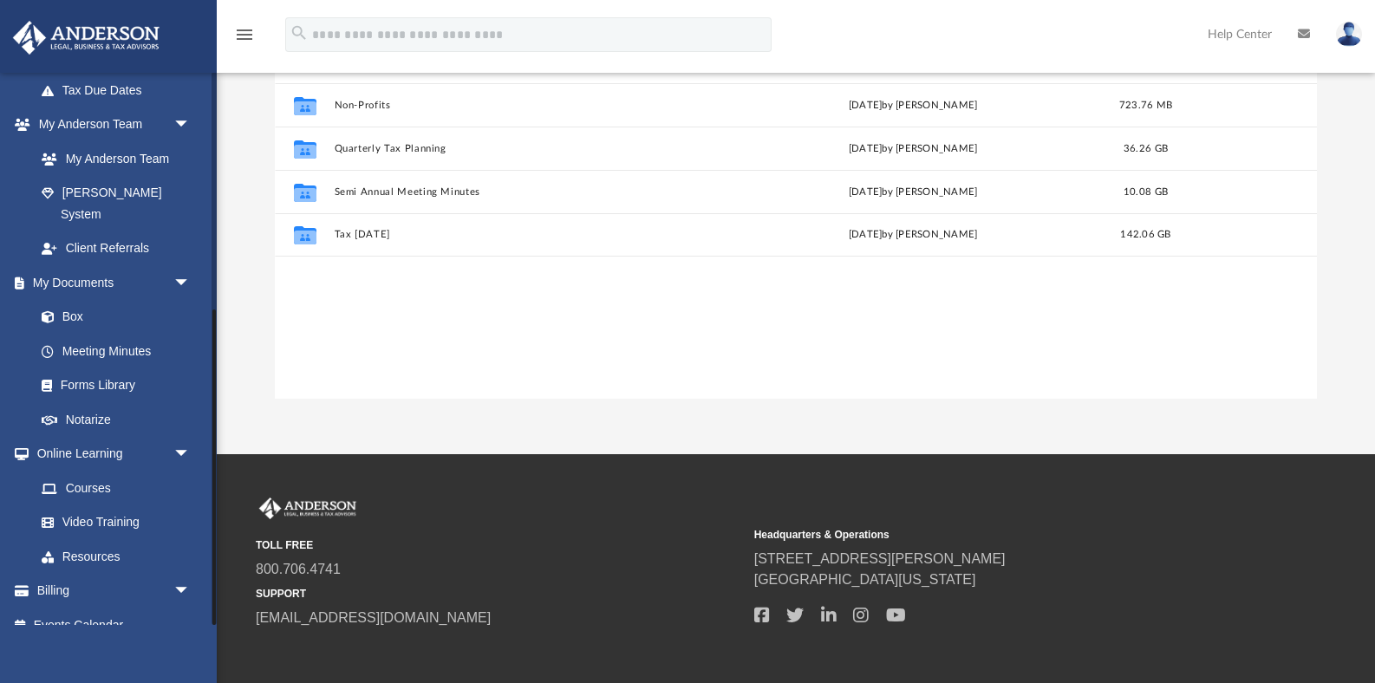
scroll to position [235, 0]
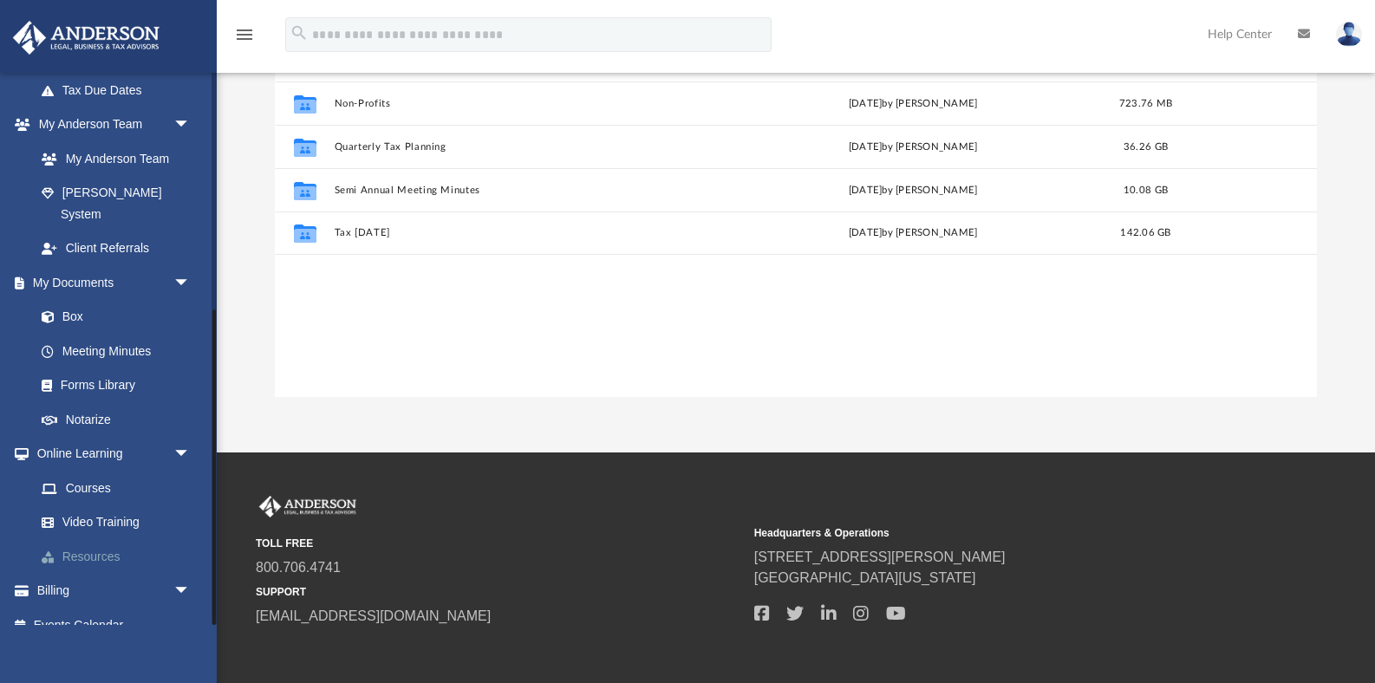
click at [80, 539] on link "Resources" at bounding box center [120, 556] width 192 height 35
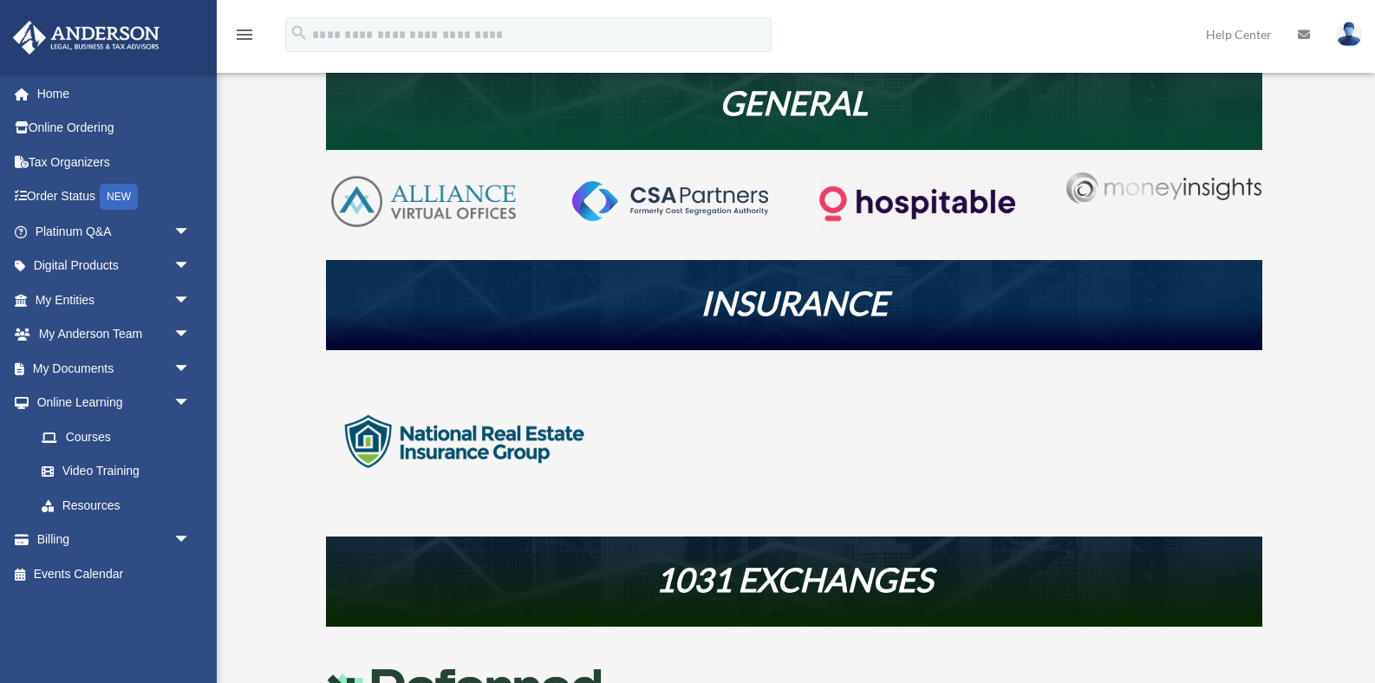
scroll to position [386, 0]
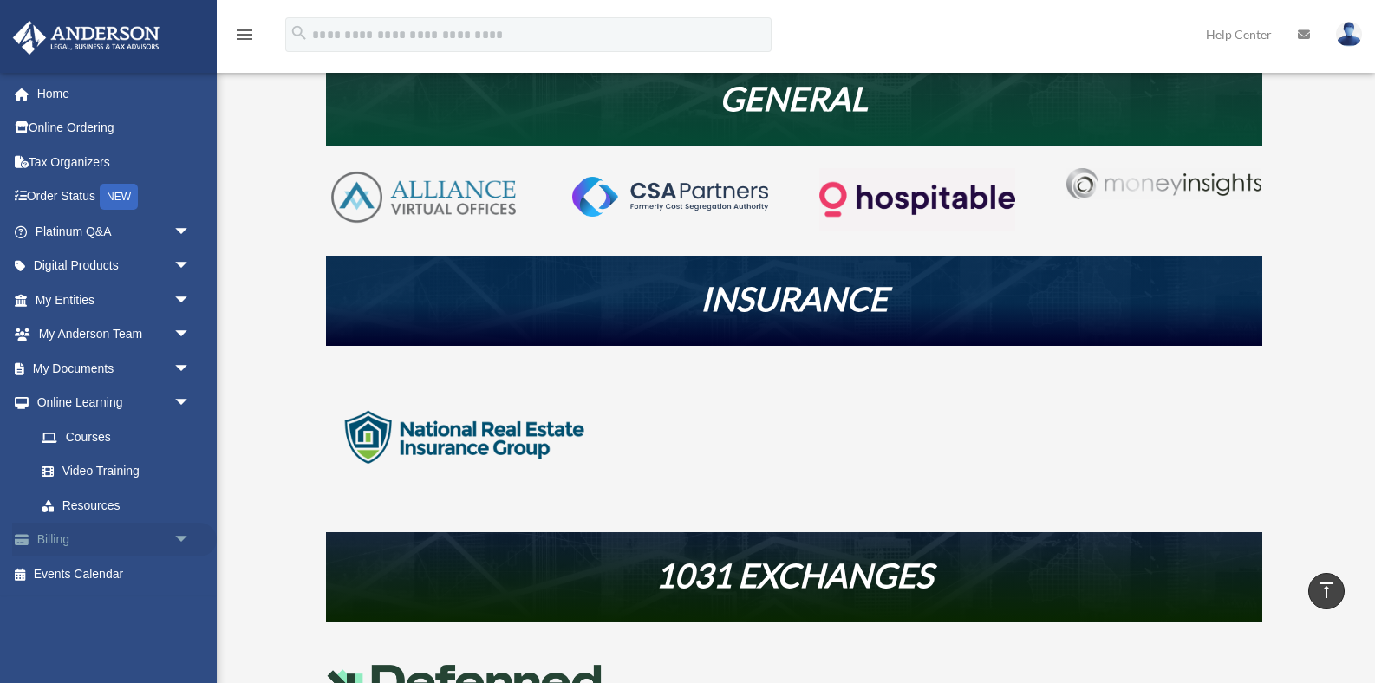
click at [46, 537] on link "Billing arrow_drop_down" at bounding box center [114, 540] width 205 height 35
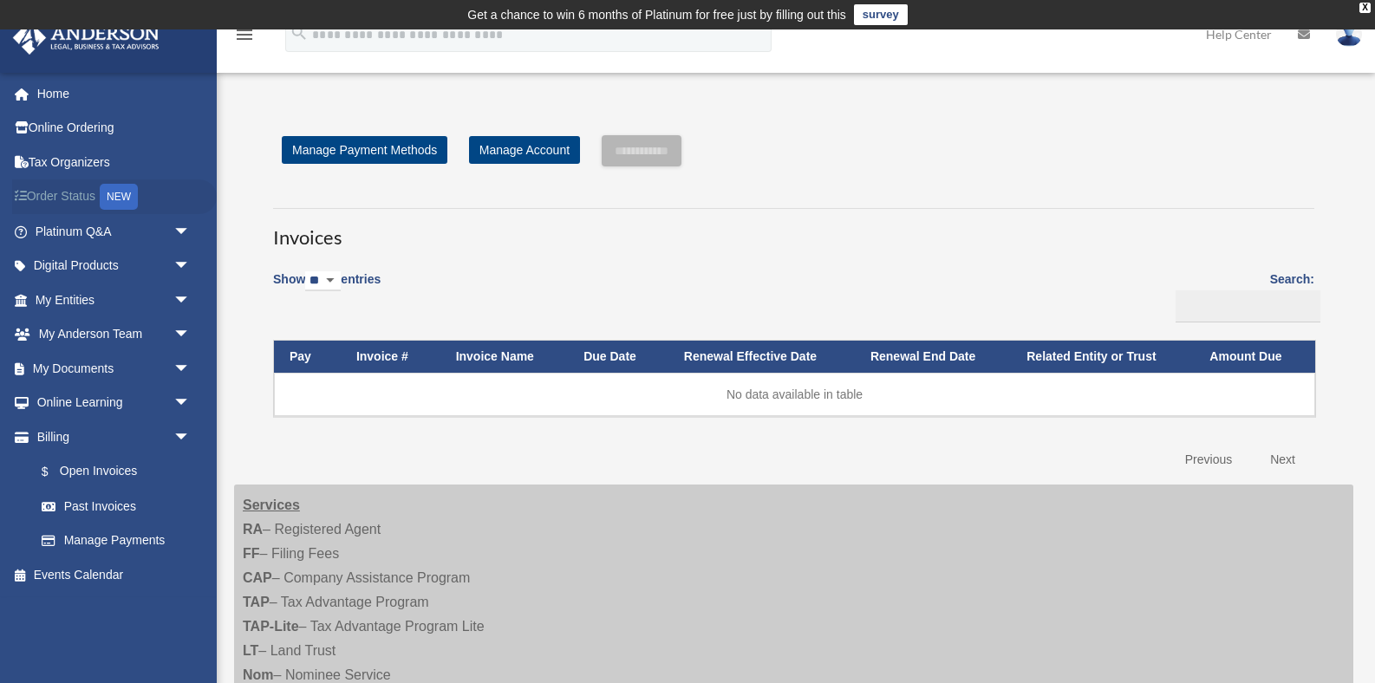
click at [64, 194] on link "Order Status NEW" at bounding box center [114, 197] width 205 height 36
